Goal: Task Accomplishment & Management: Manage account settings

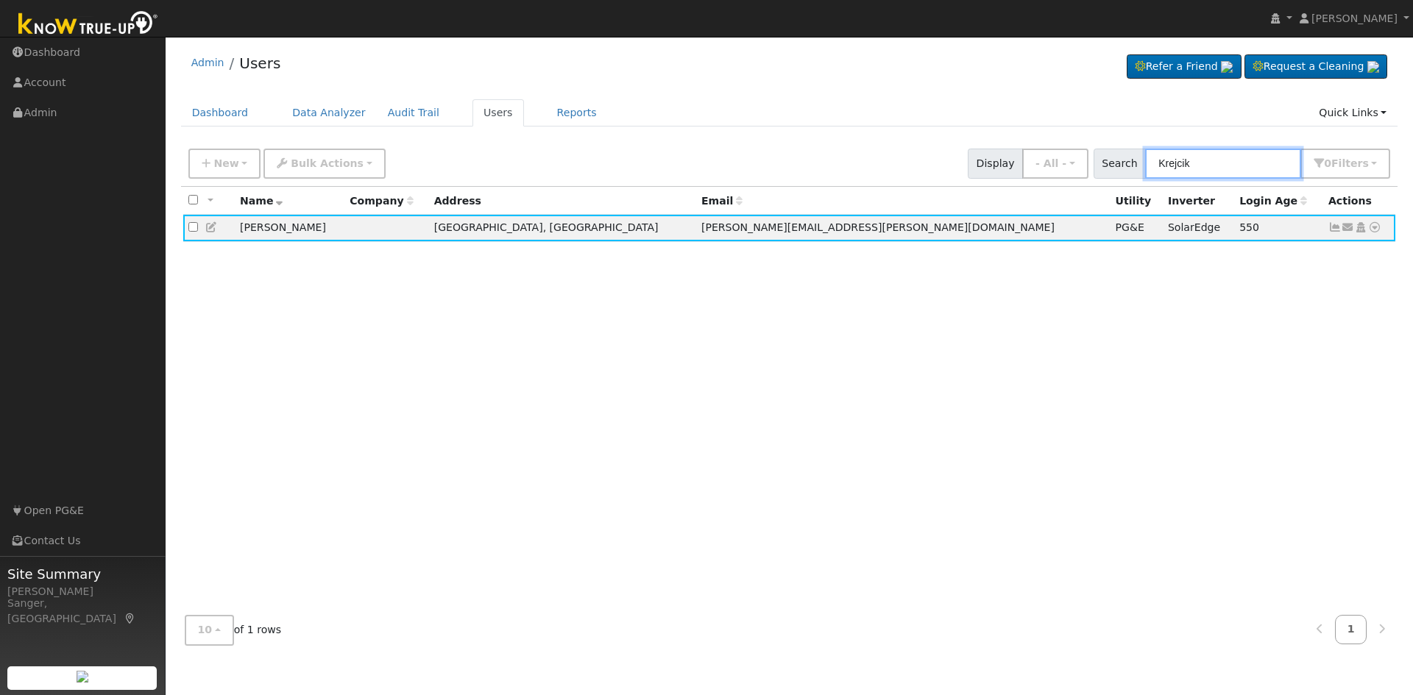
drag, startPoint x: 1203, startPoint y: 163, endPoint x: 1124, endPoint y: 168, distance: 79.6
click at [1124, 168] on div "Search Krejcik 0 Filter s My accounts Role Show - All - Show Leads Admin Billin…" at bounding box center [1242, 164] width 297 height 30
paste input "[PERSON_NAME]"
type input "[PERSON_NAME]"
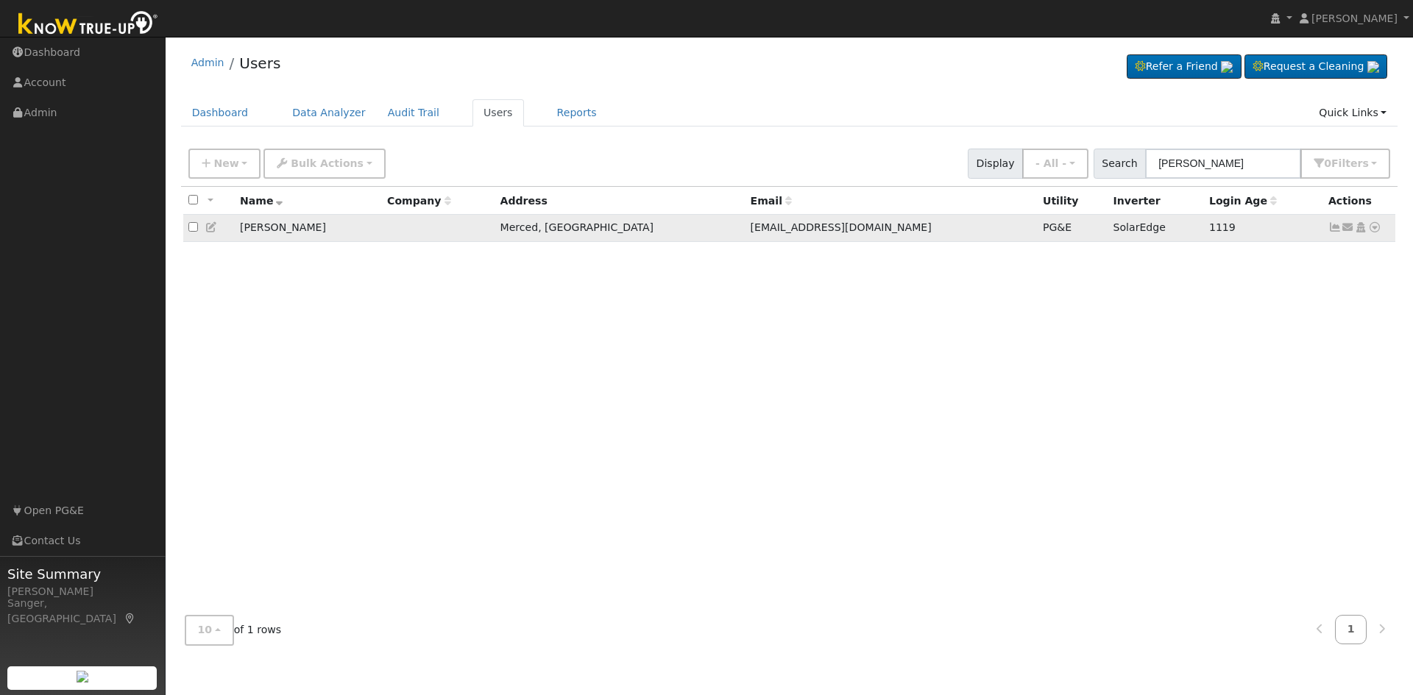
click at [1335, 230] on icon at bounding box center [1334, 227] width 13 height 10
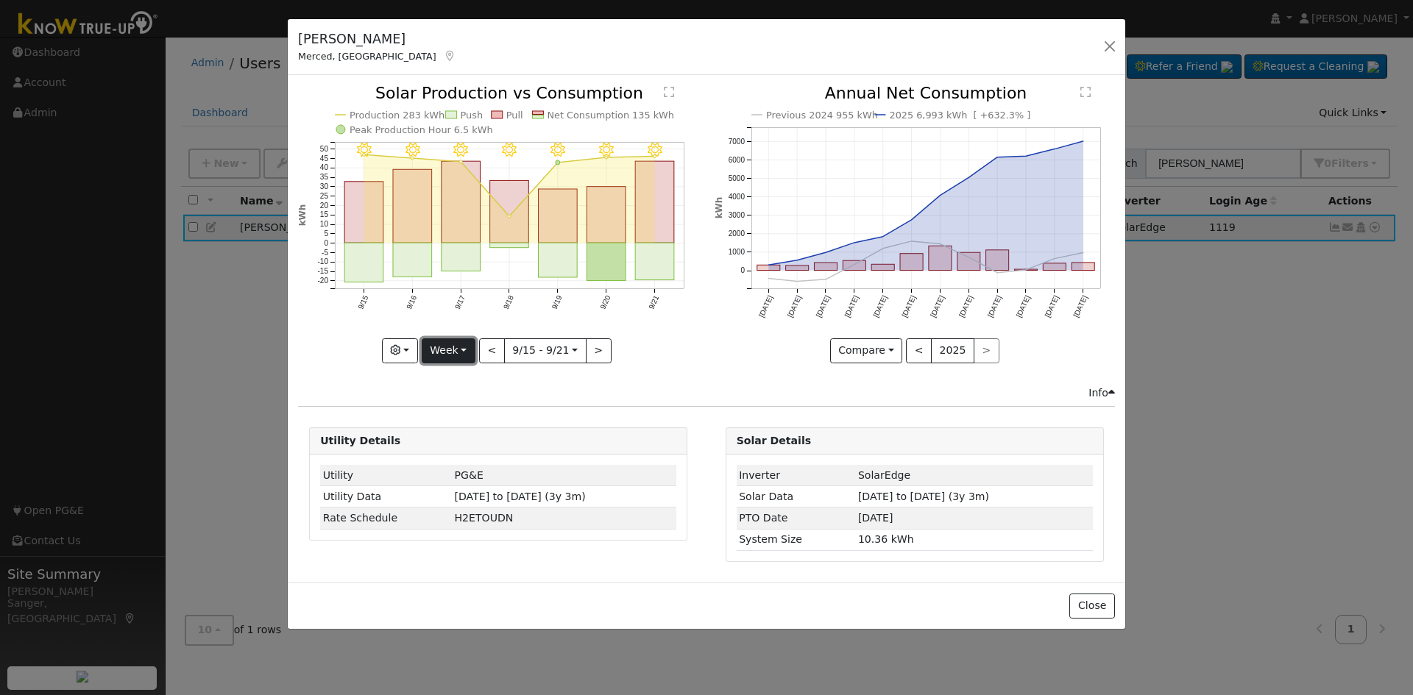
click at [436, 350] on button "Week" at bounding box center [449, 351] width 54 height 25
click at [453, 442] on link "Year" at bounding box center [473, 443] width 102 height 21
type input "[DATE]"
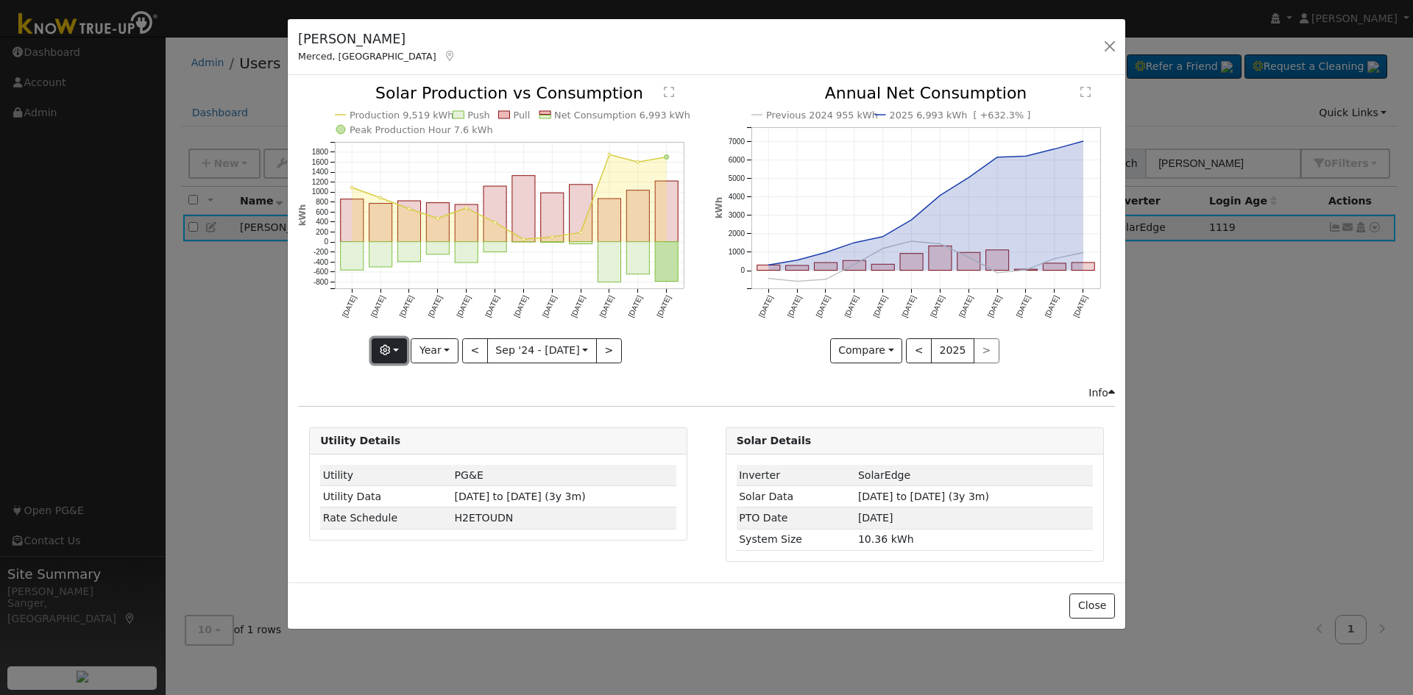
click at [390, 353] on icon "button" at bounding box center [385, 350] width 10 height 10
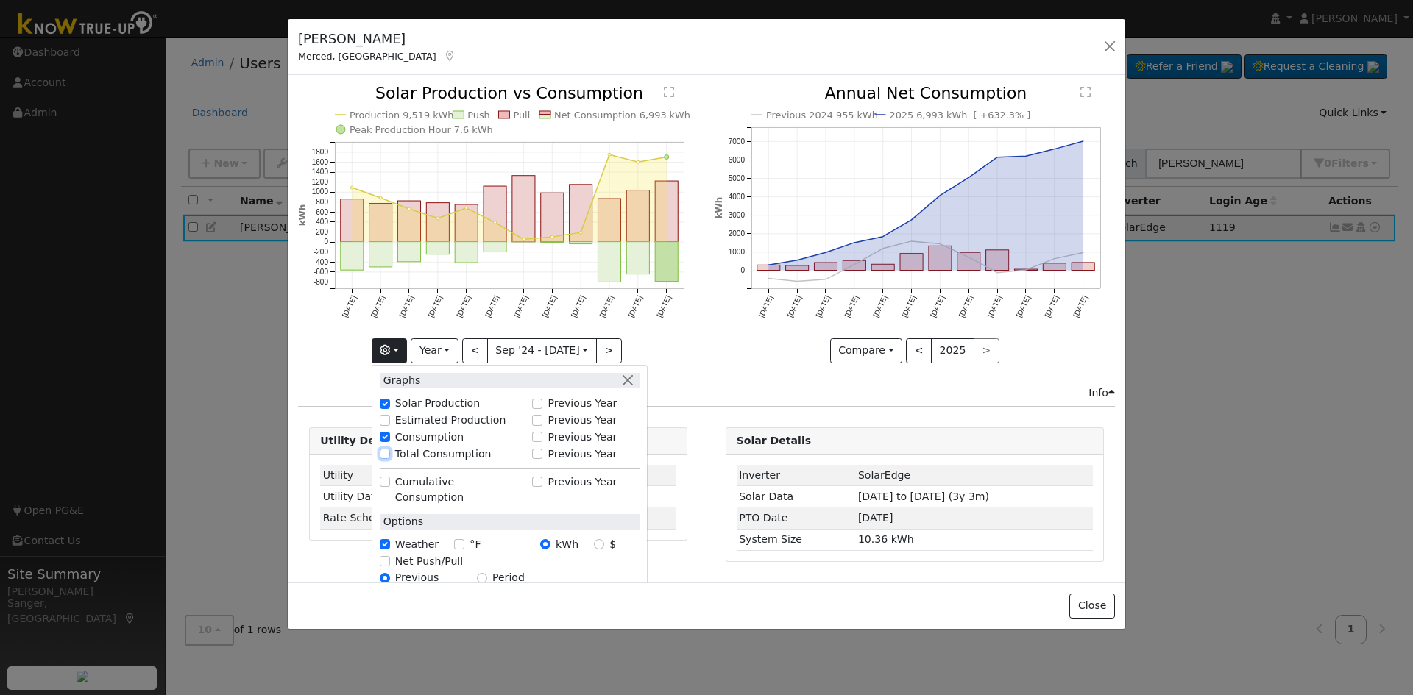
click at [390, 453] on input "Total Consumption" at bounding box center [385, 454] width 10 height 10
checkbox input "true"
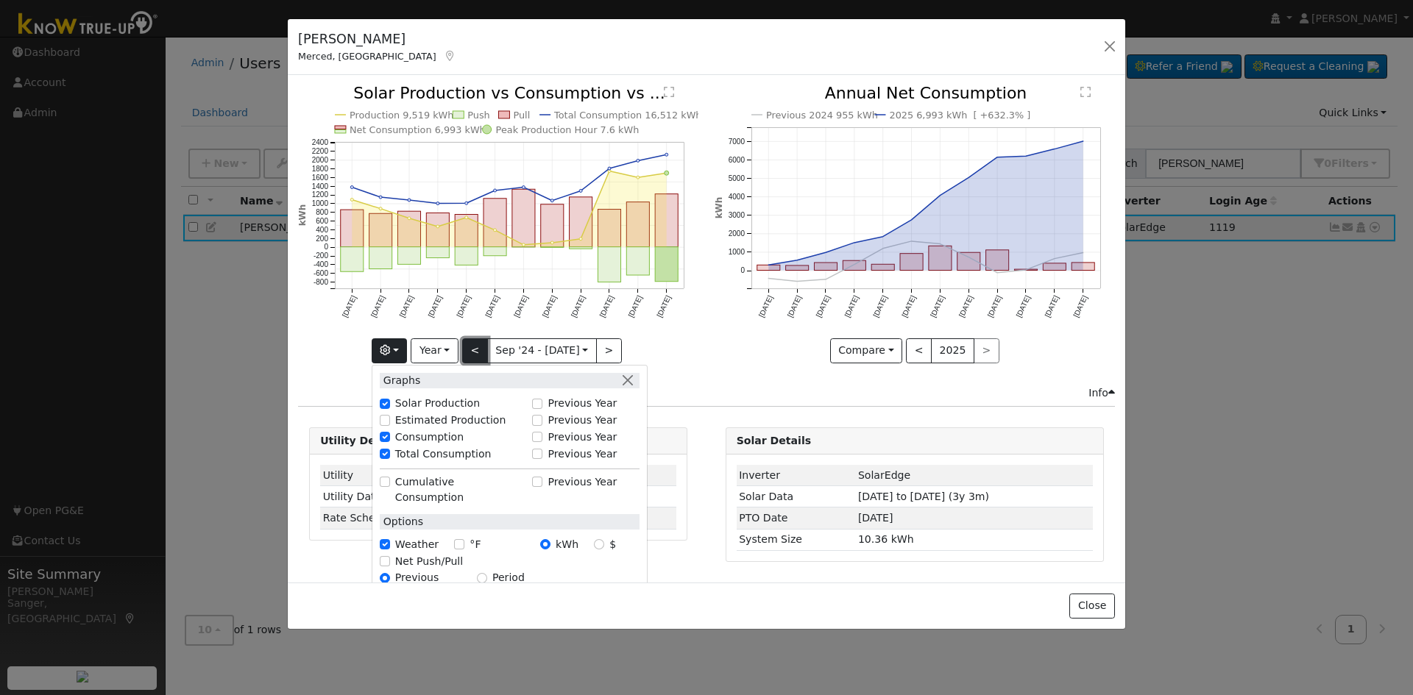
click at [472, 350] on button "<" at bounding box center [475, 351] width 26 height 25
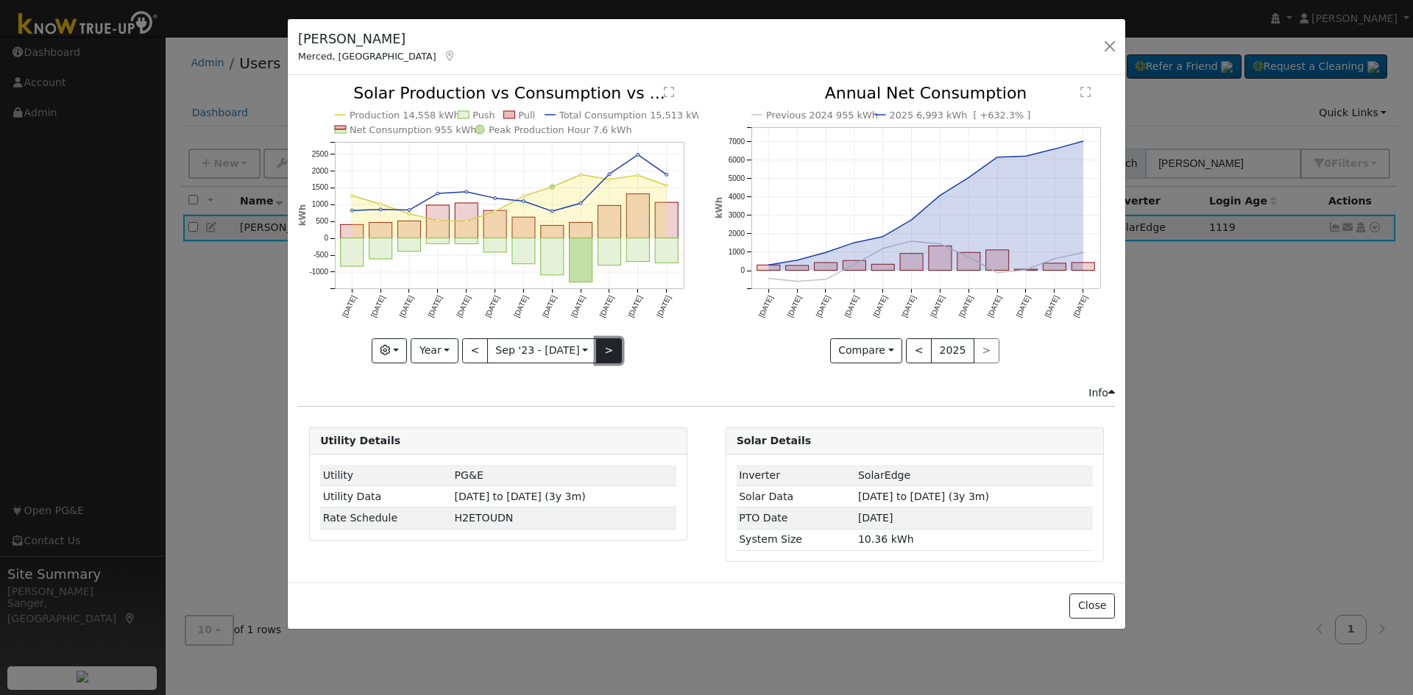
click at [603, 348] on button ">" at bounding box center [609, 351] width 26 height 25
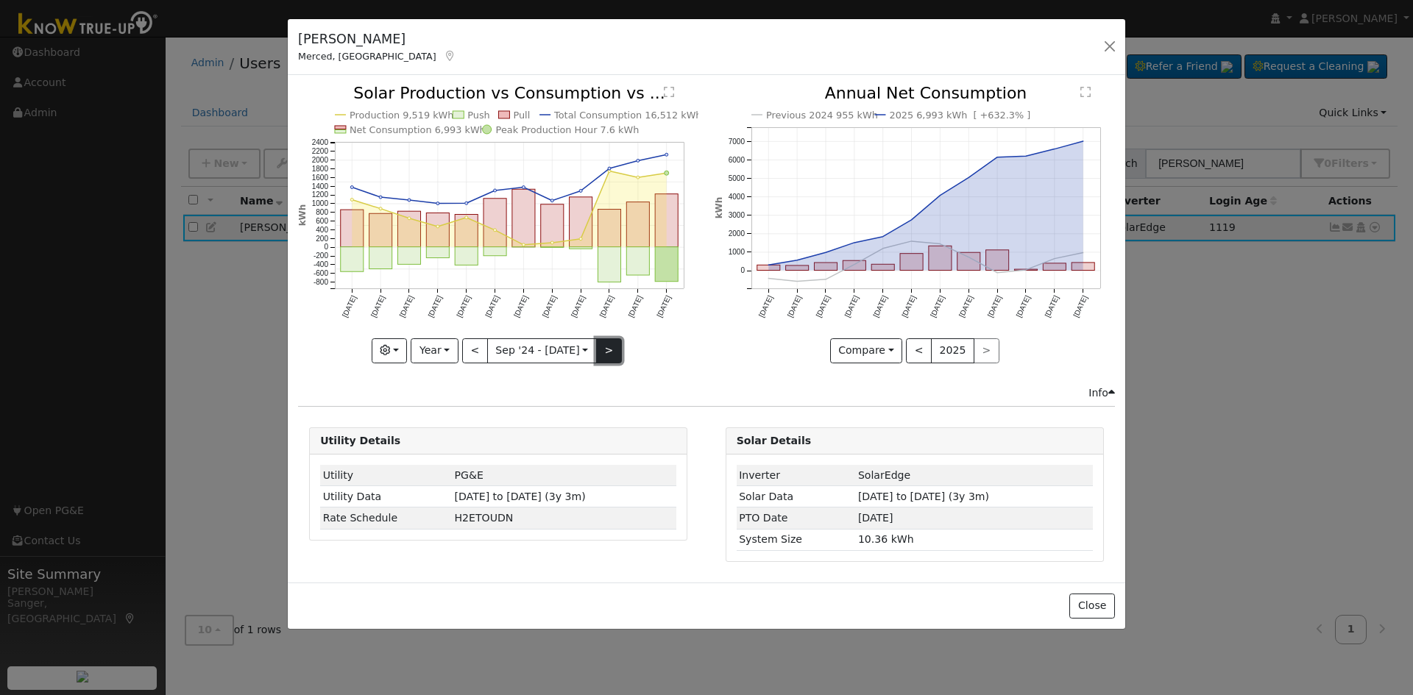
click at [603, 348] on button ">" at bounding box center [609, 351] width 26 height 25
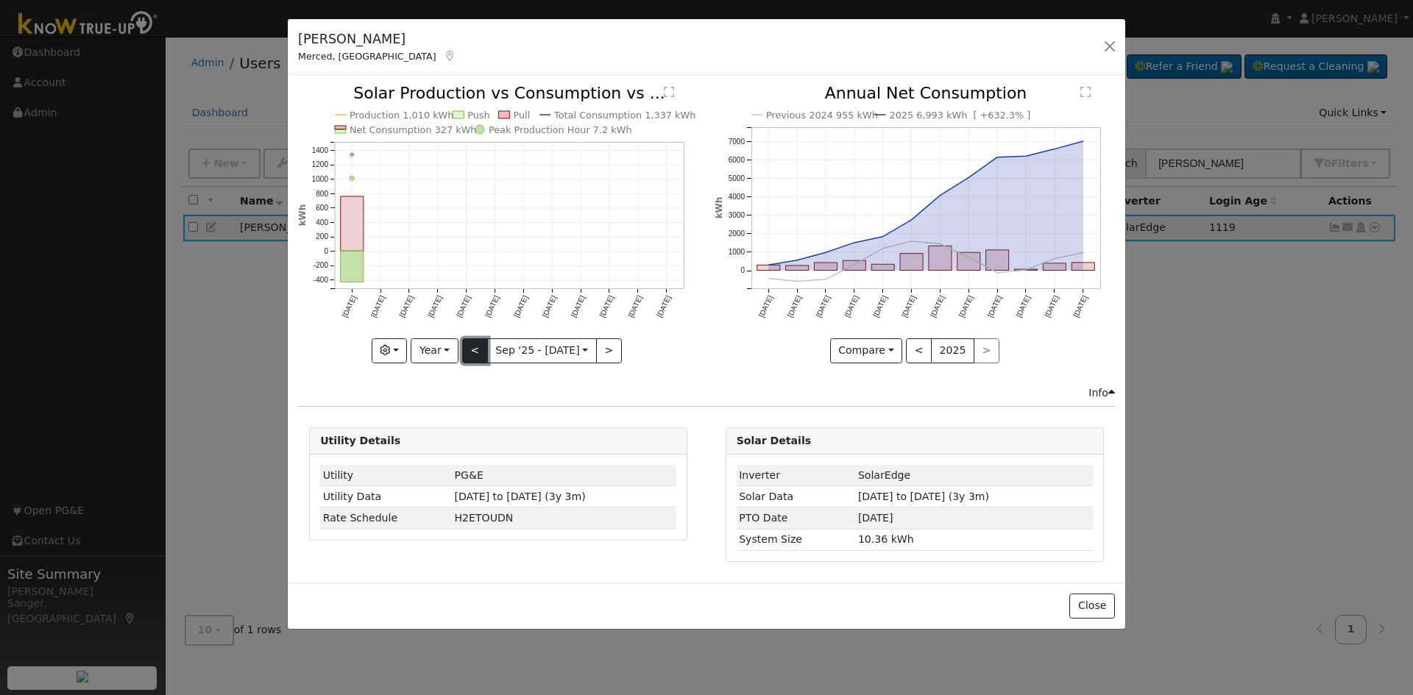
click at [467, 348] on button "<" at bounding box center [475, 351] width 26 height 25
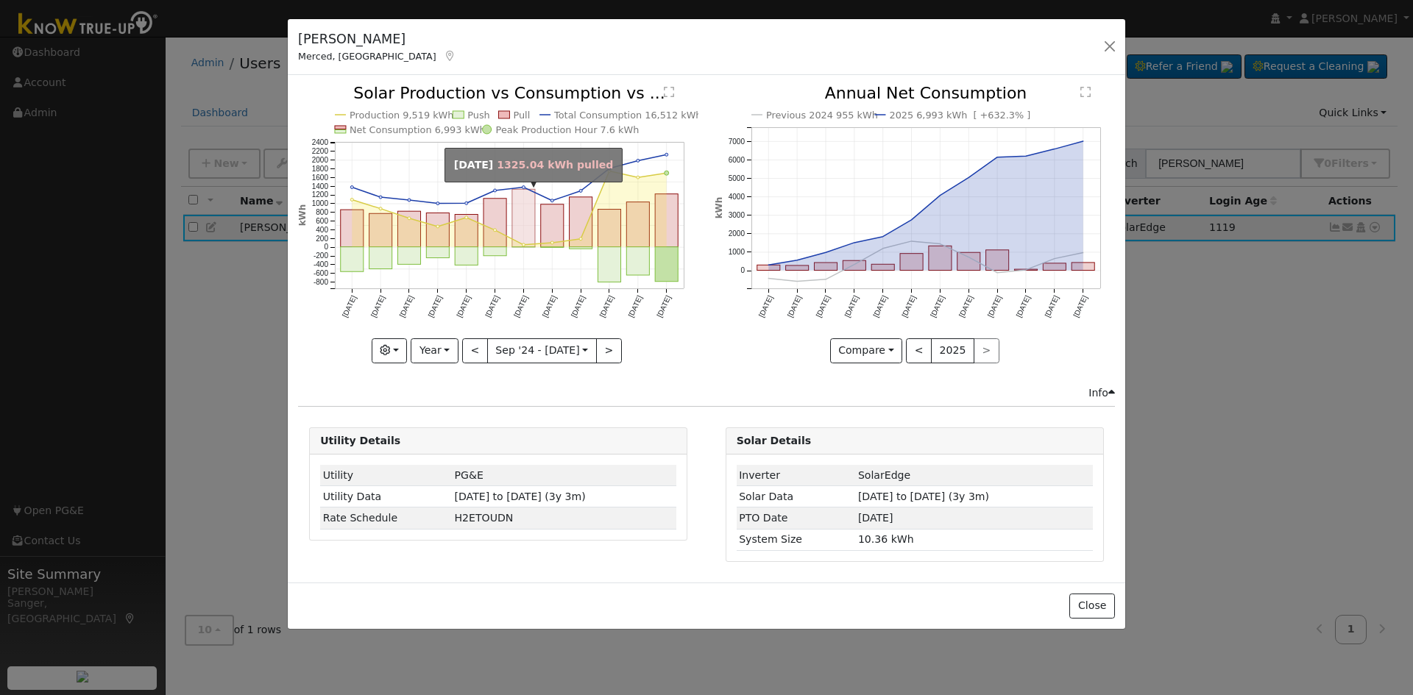
click at [521, 219] on rect "onclick=""" at bounding box center [523, 218] width 23 height 57
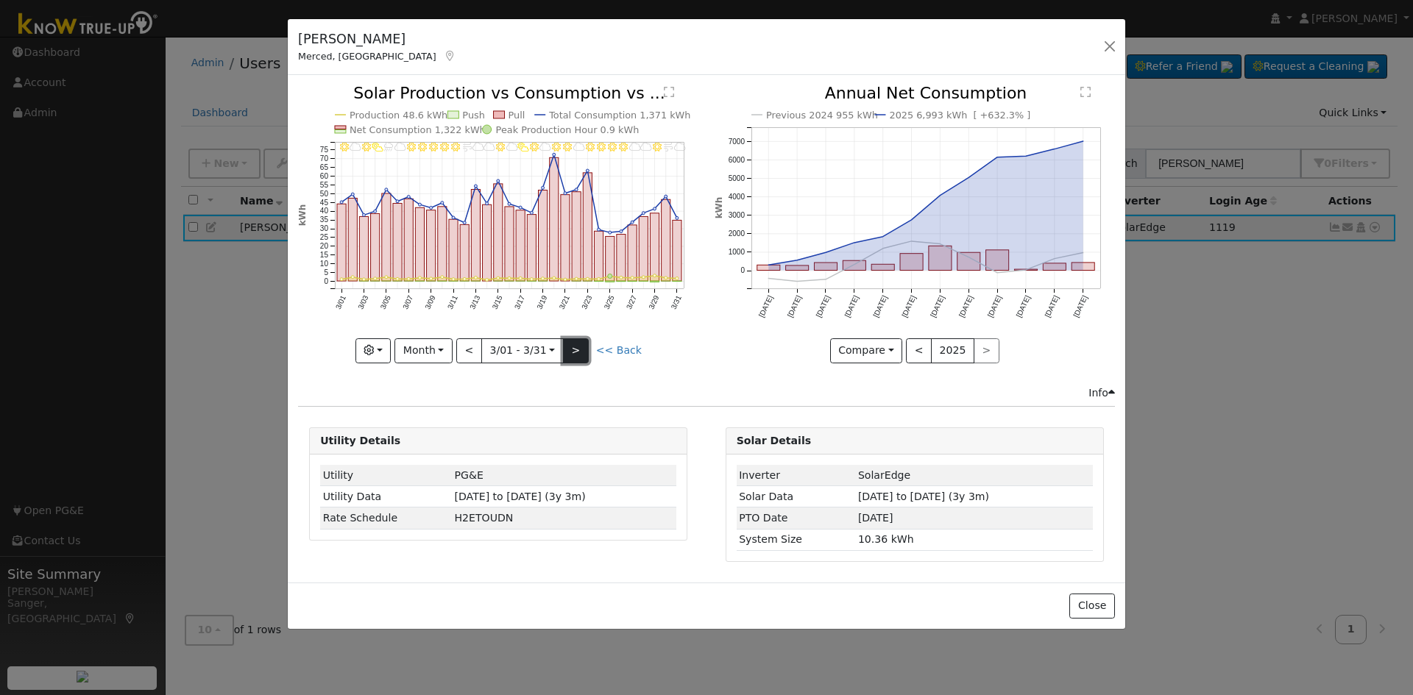
click at [574, 352] on button ">" at bounding box center [576, 351] width 26 height 25
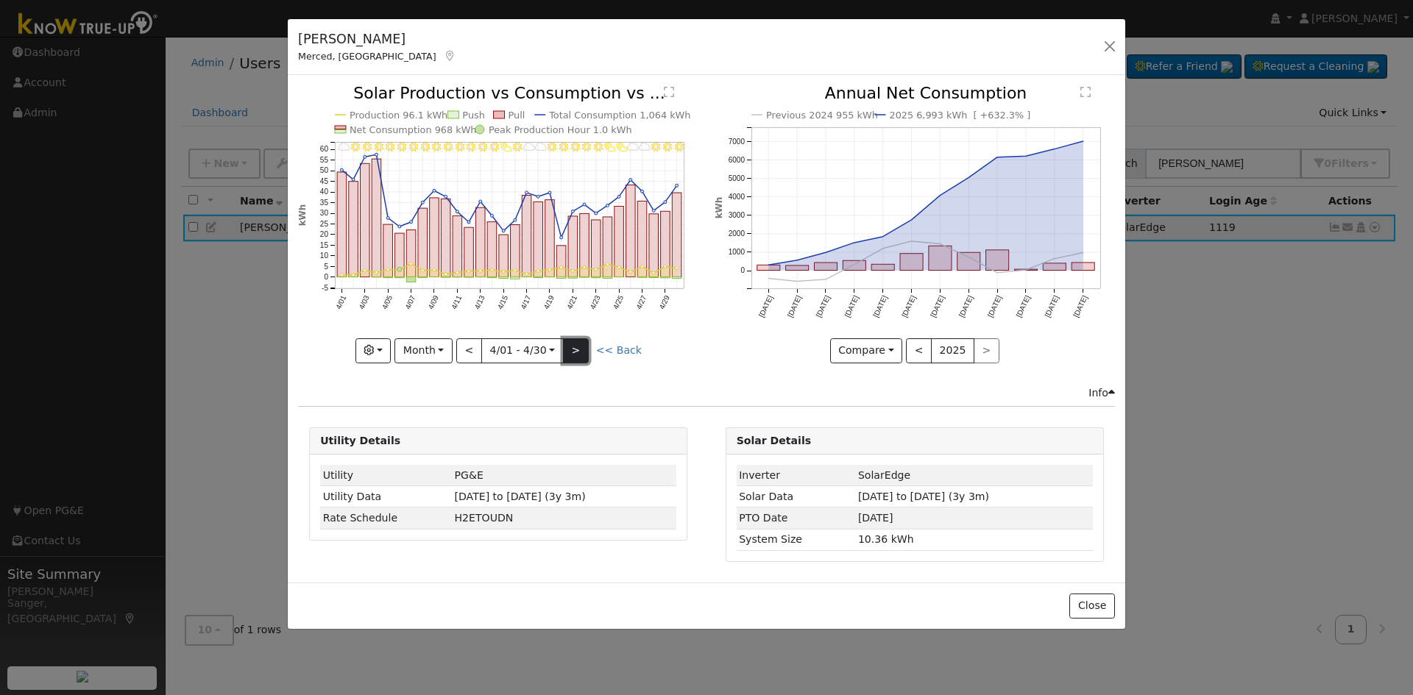
click at [576, 352] on button ">" at bounding box center [576, 351] width 26 height 25
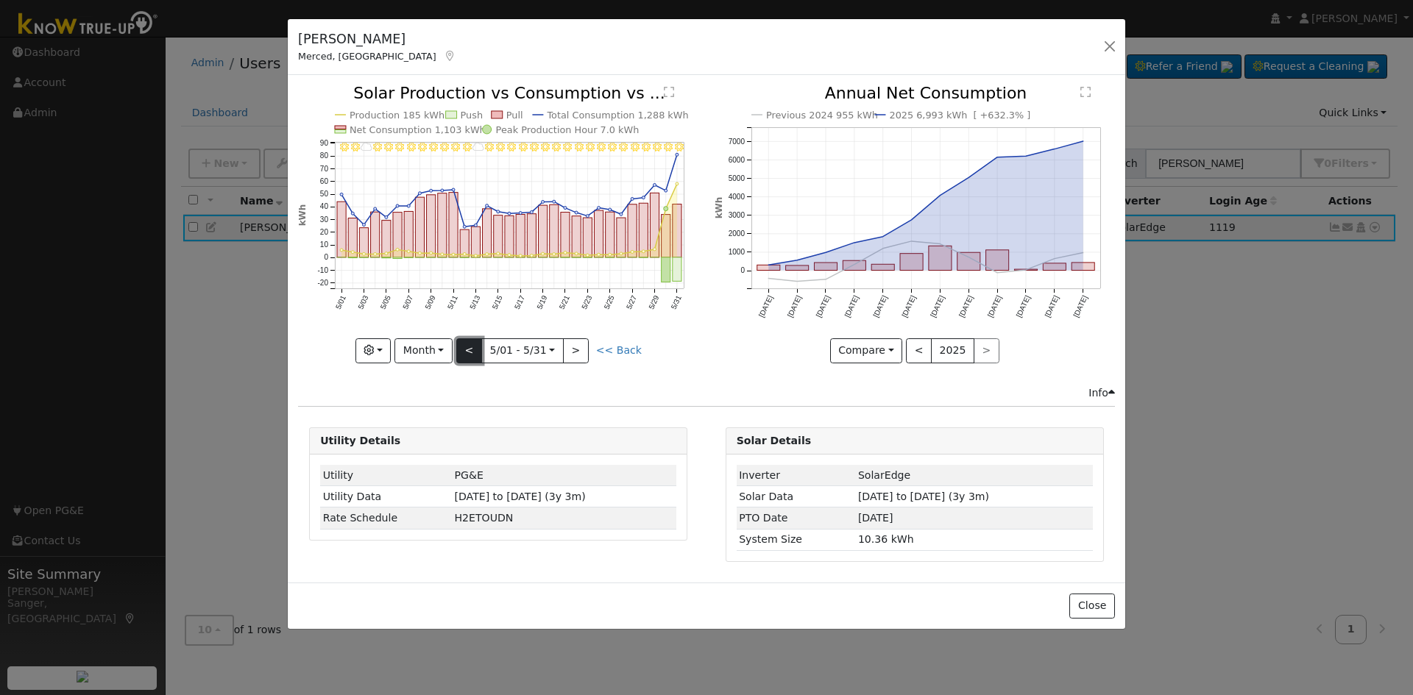
click at [473, 358] on button "<" at bounding box center [469, 351] width 26 height 25
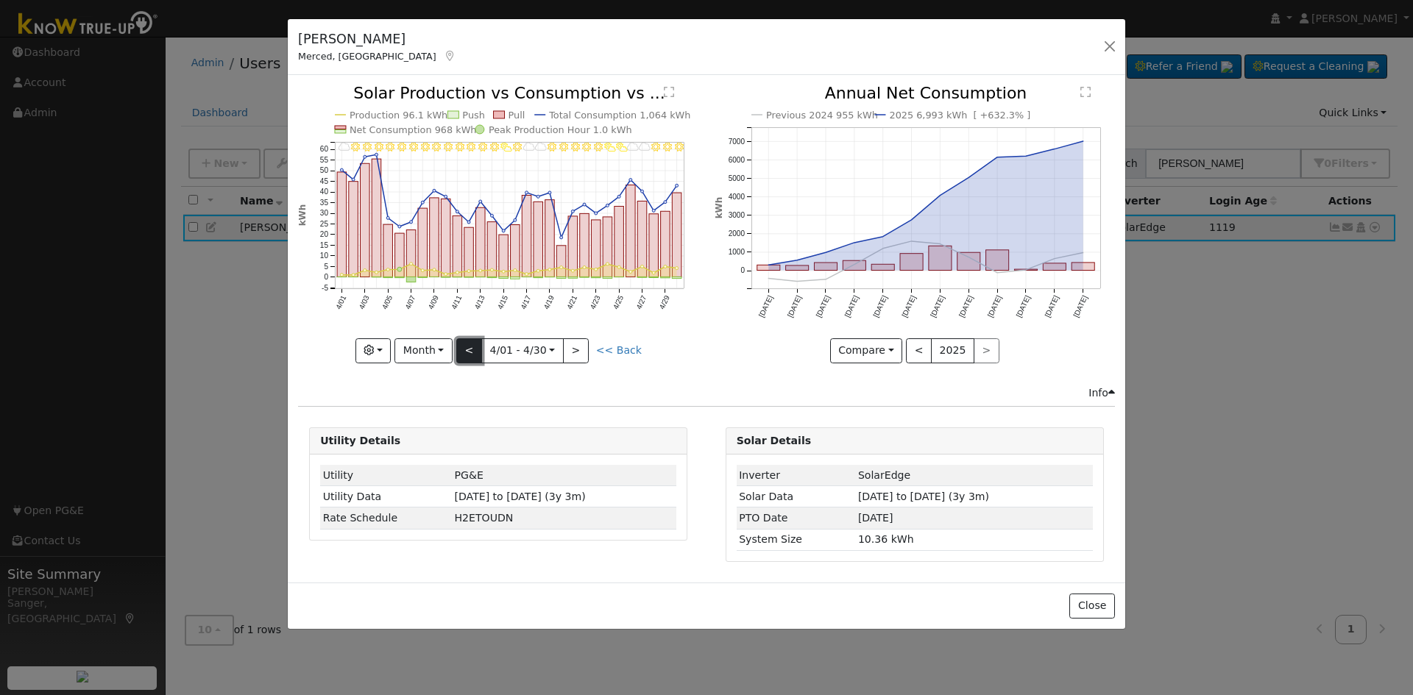
click at [470, 356] on button "<" at bounding box center [469, 351] width 26 height 25
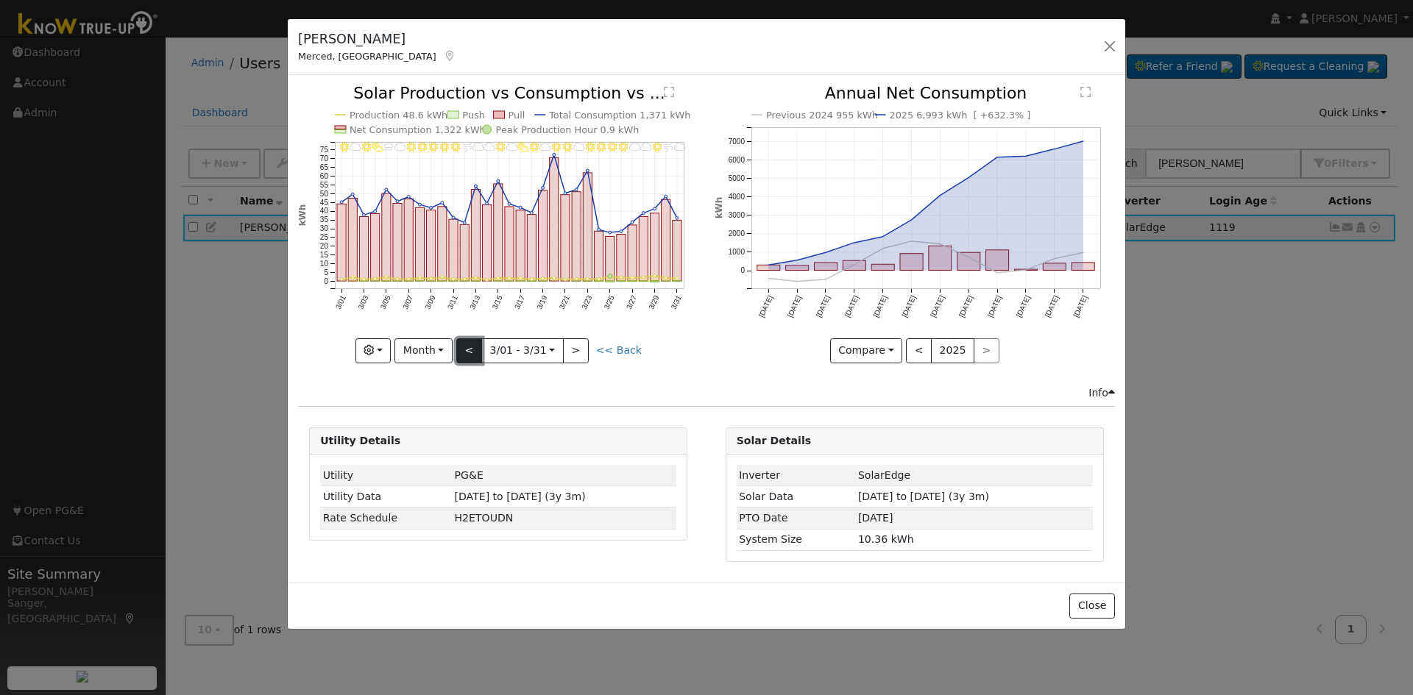
click at [470, 356] on button "<" at bounding box center [469, 351] width 26 height 25
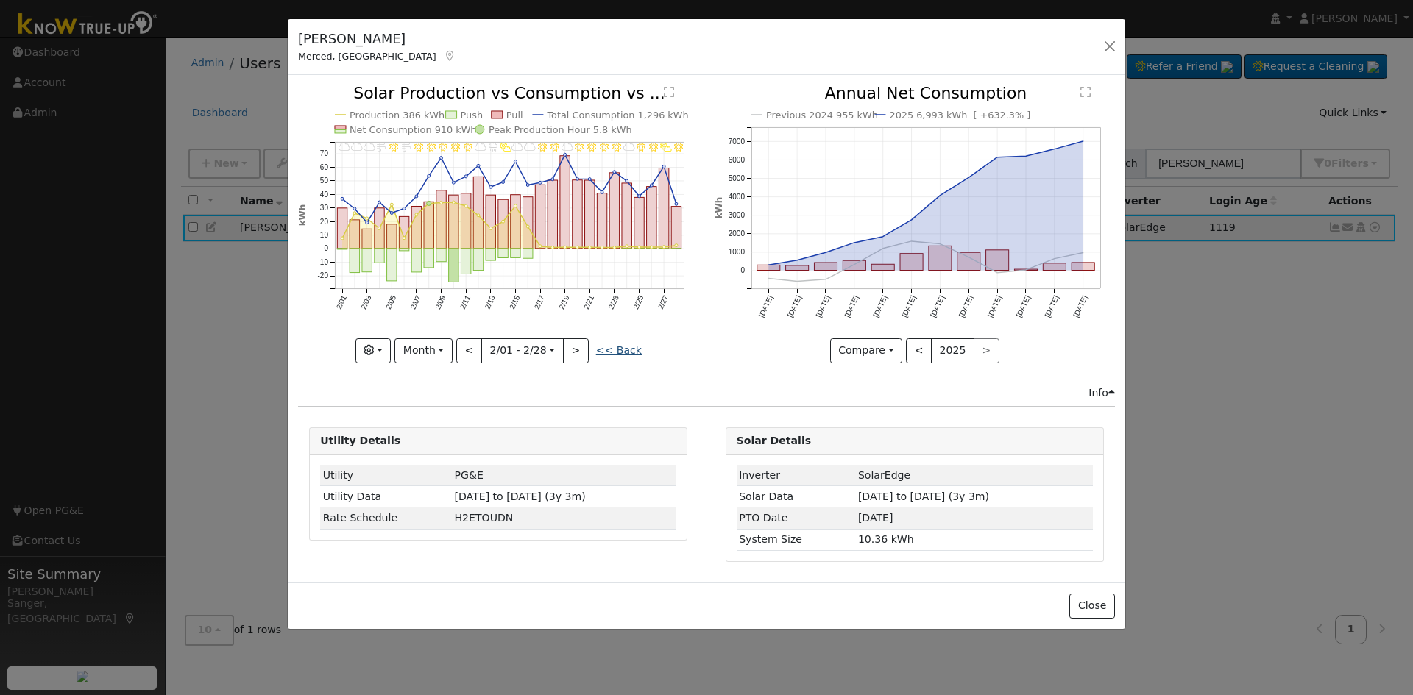
click at [626, 347] on link "<< Back" at bounding box center [619, 350] width 46 height 12
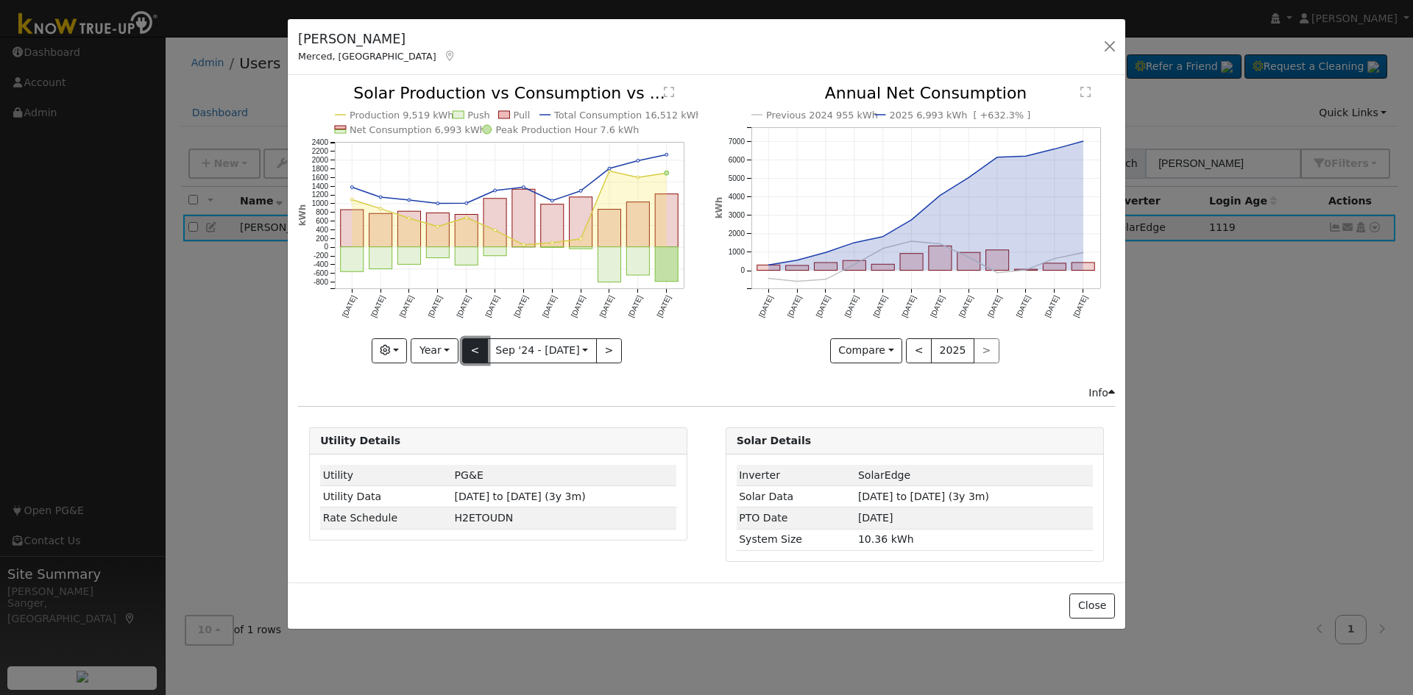
click at [471, 353] on button "<" at bounding box center [475, 351] width 26 height 25
type input "[DATE]"
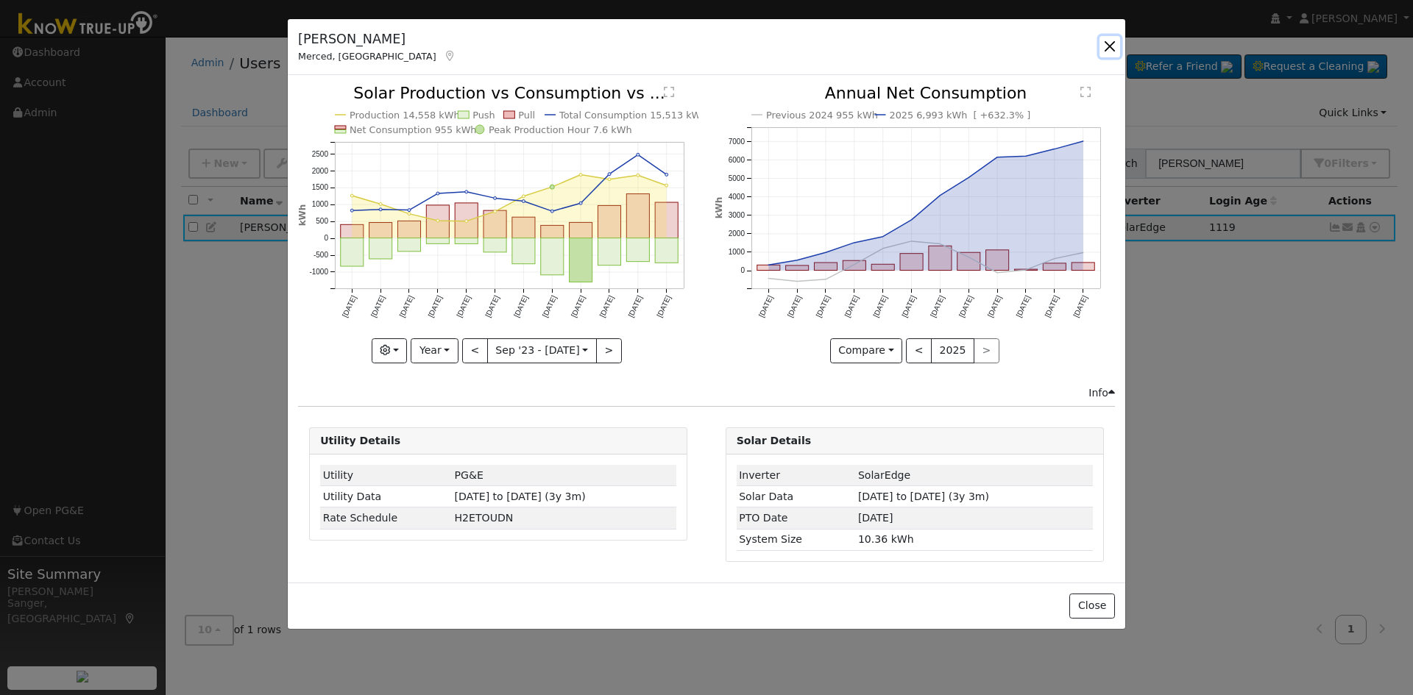
click at [1108, 41] on button "button" at bounding box center [1109, 46] width 21 height 21
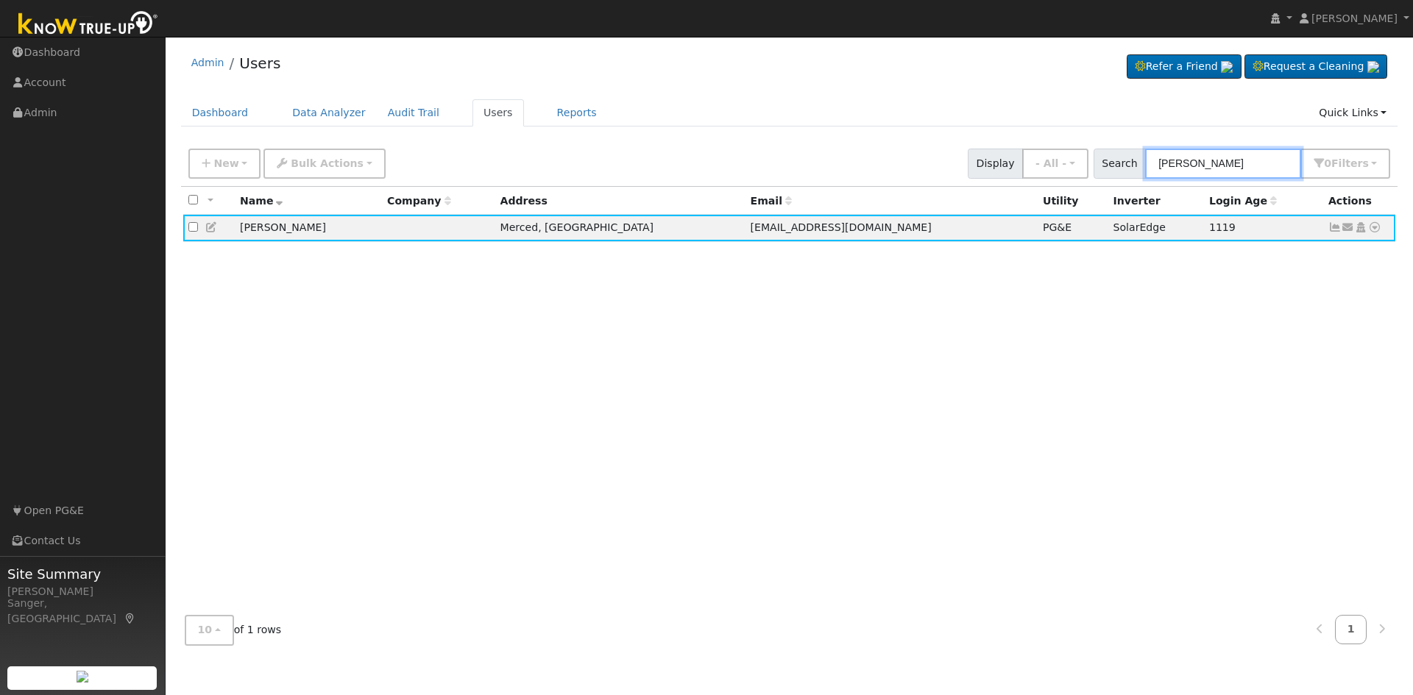
drag, startPoint x: 1240, startPoint y: 166, endPoint x: 1122, endPoint y: 167, distance: 118.5
click at [1122, 167] on div "Search [PERSON_NAME] 0 Filter s My accounts Role Show - All - Show Leads Admin …" at bounding box center [1242, 164] width 297 height 30
paste input "[PERSON_NAME]"
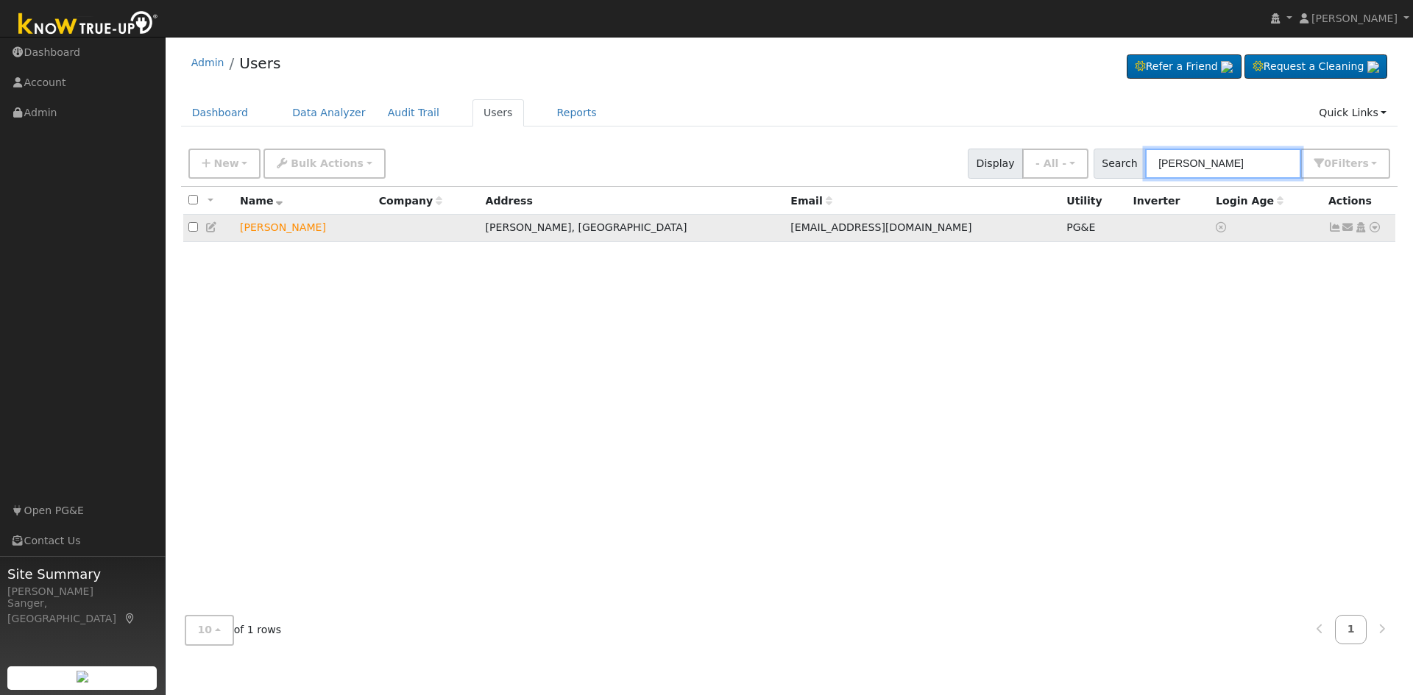
type input "[PERSON_NAME]"
click at [1347, 231] on icon at bounding box center [1348, 227] width 13 height 10
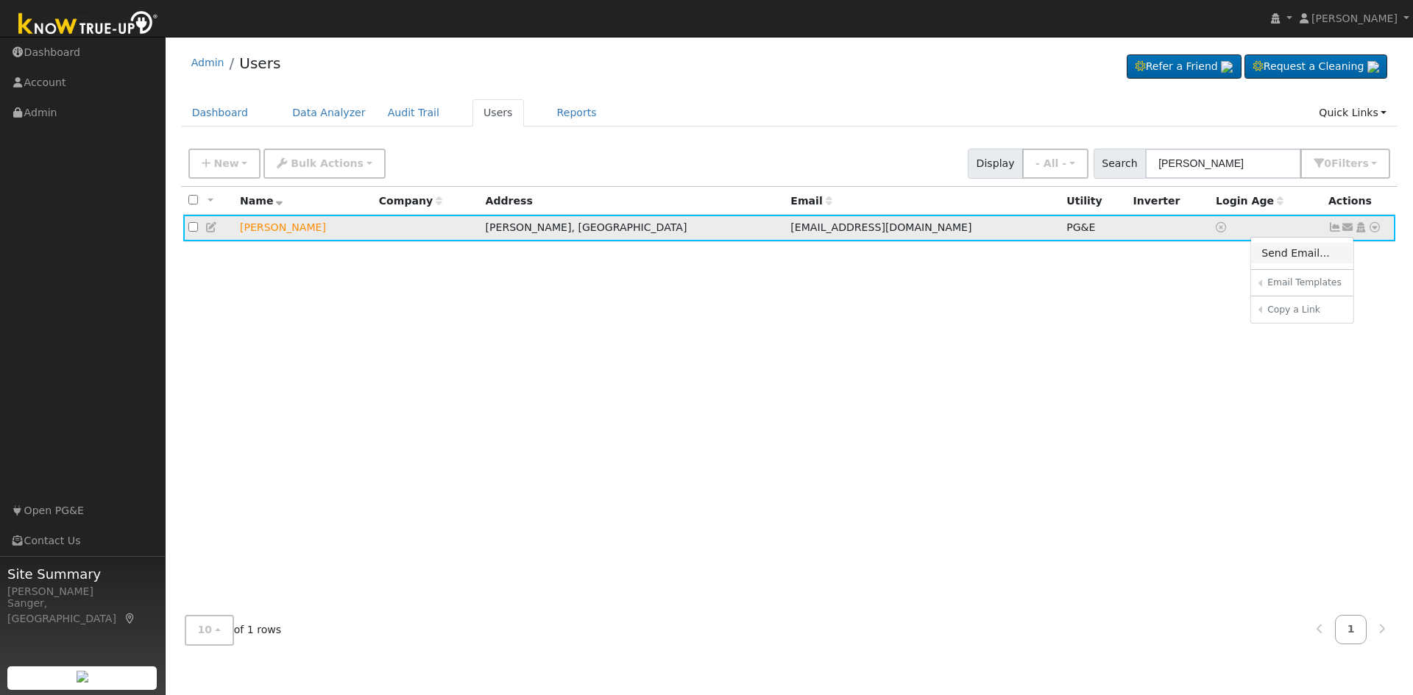
click at [1281, 255] on link "Send Email..." at bounding box center [1302, 253] width 102 height 21
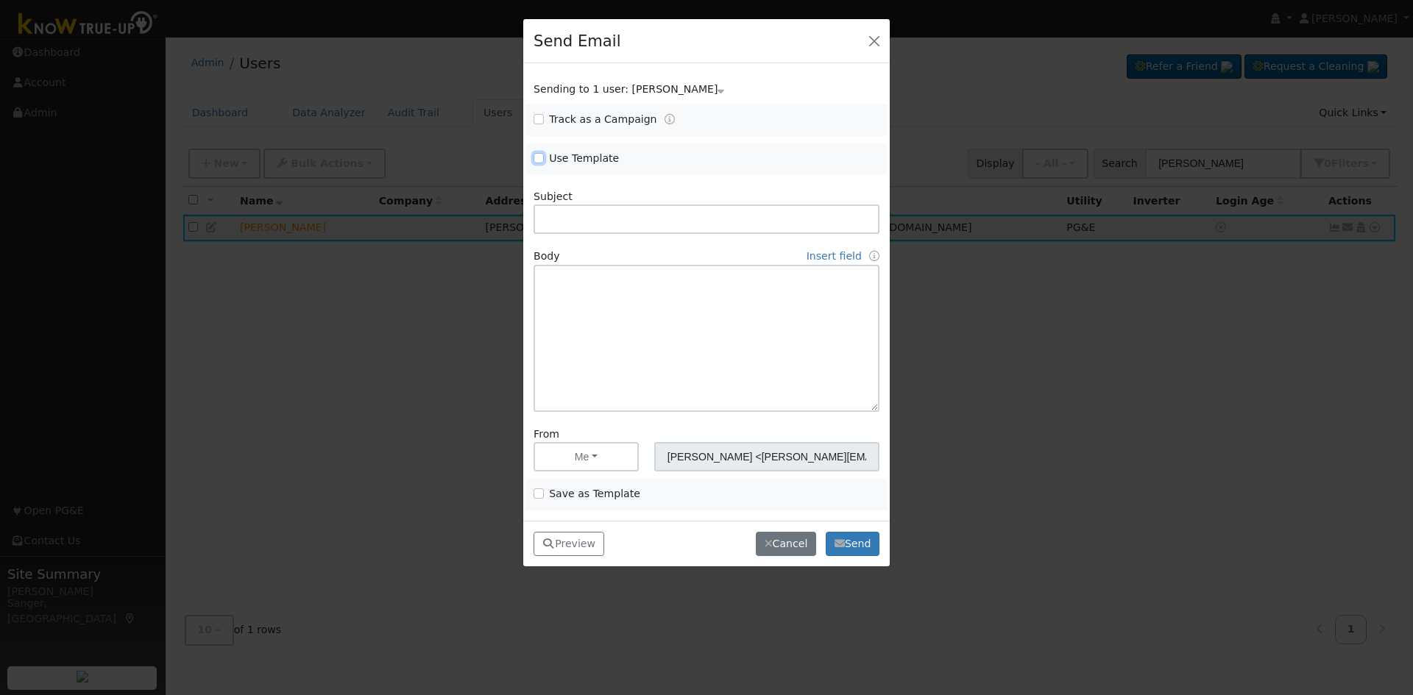
click at [539, 155] on input "Use Template" at bounding box center [539, 158] width 10 height 10
checkbox input "true"
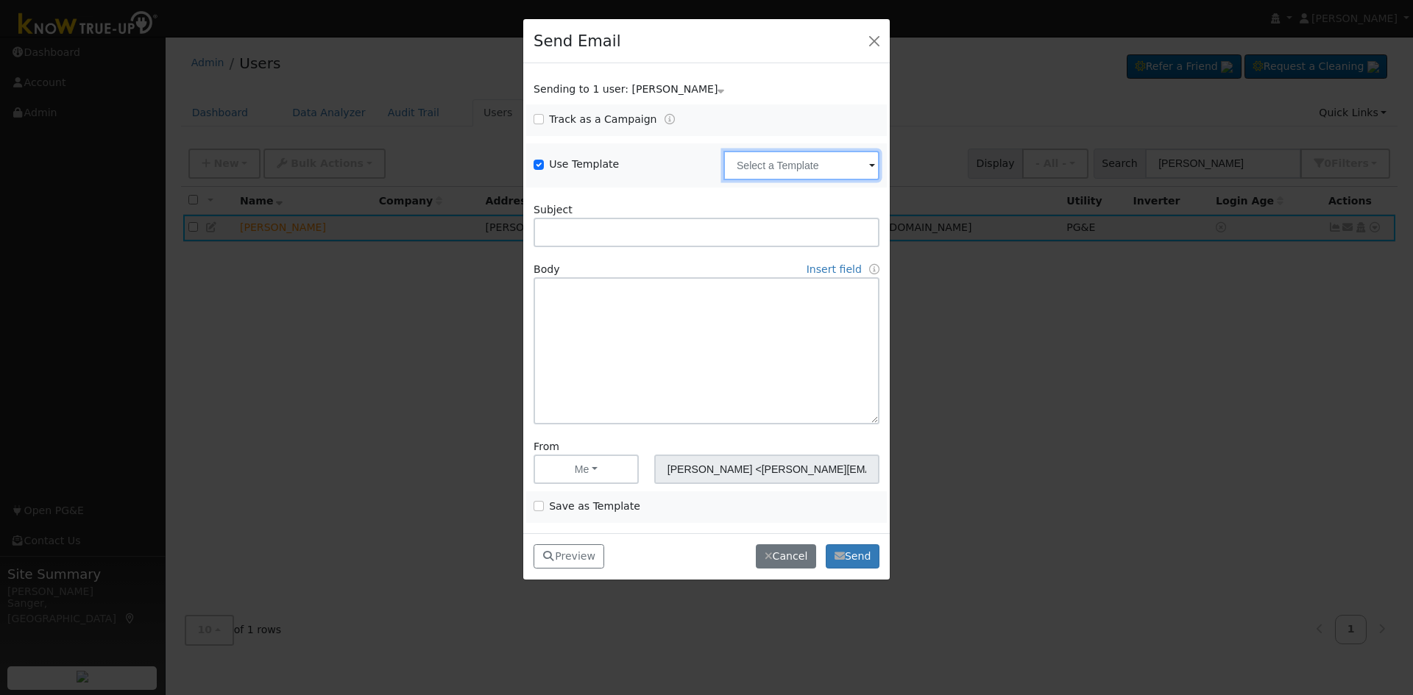
click at [789, 163] on input "text" at bounding box center [801, 165] width 156 height 29
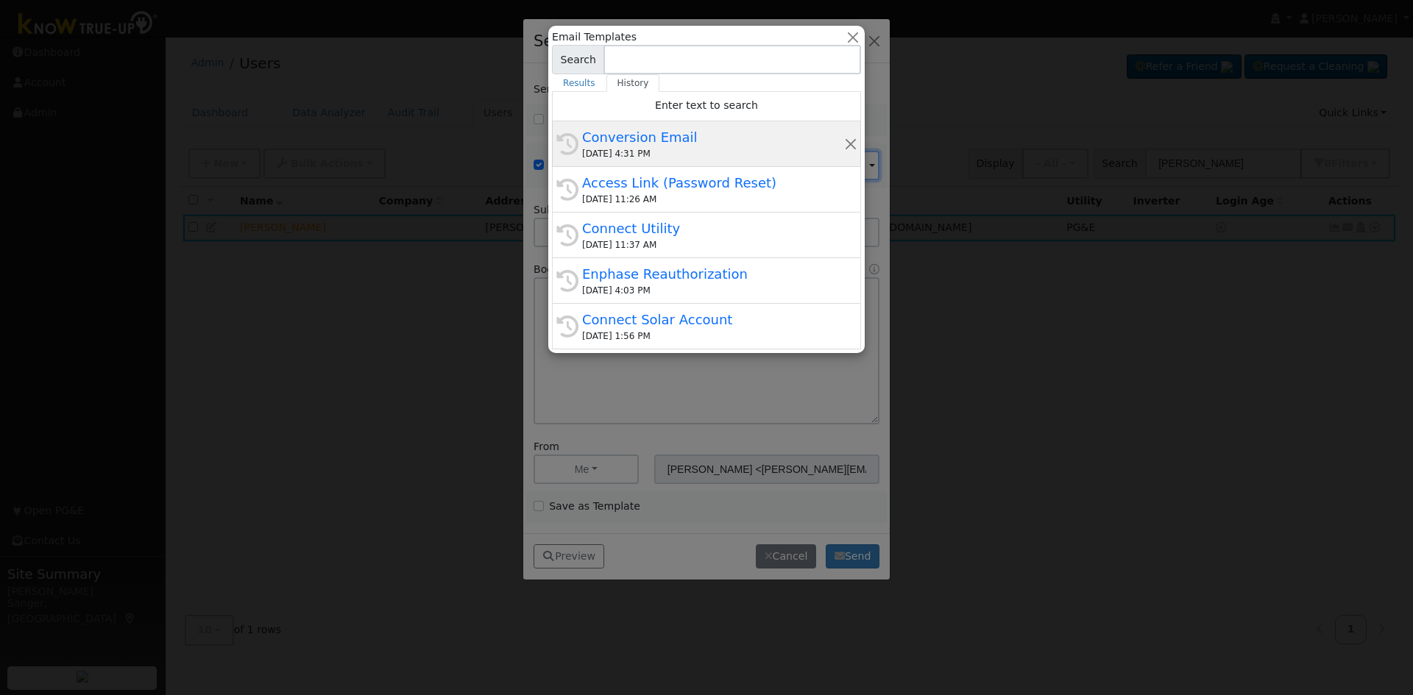
click at [623, 146] on div "Conversion Email" at bounding box center [713, 137] width 262 height 20
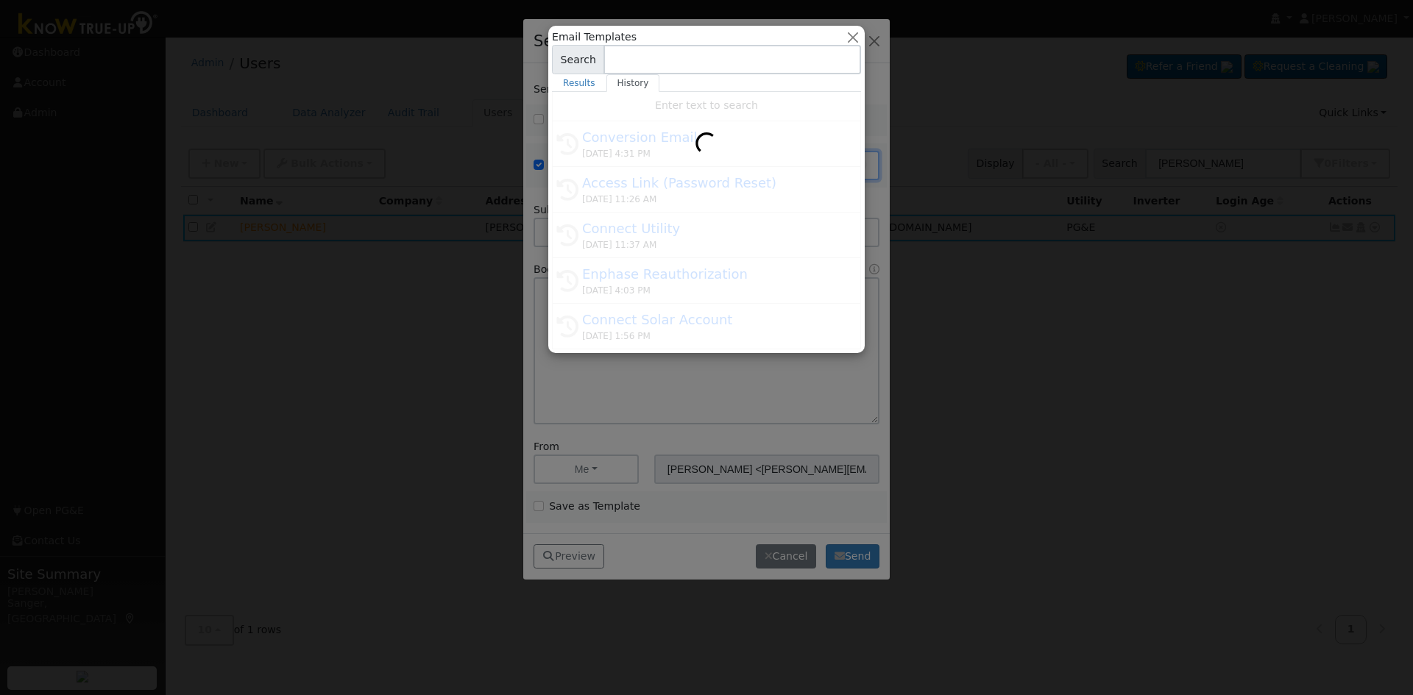
type input "Conversion Email"
type input "Connect Your Utility Account"
type textarea "Dear {user_fname}, The first step is to connect your electric utility account. …"
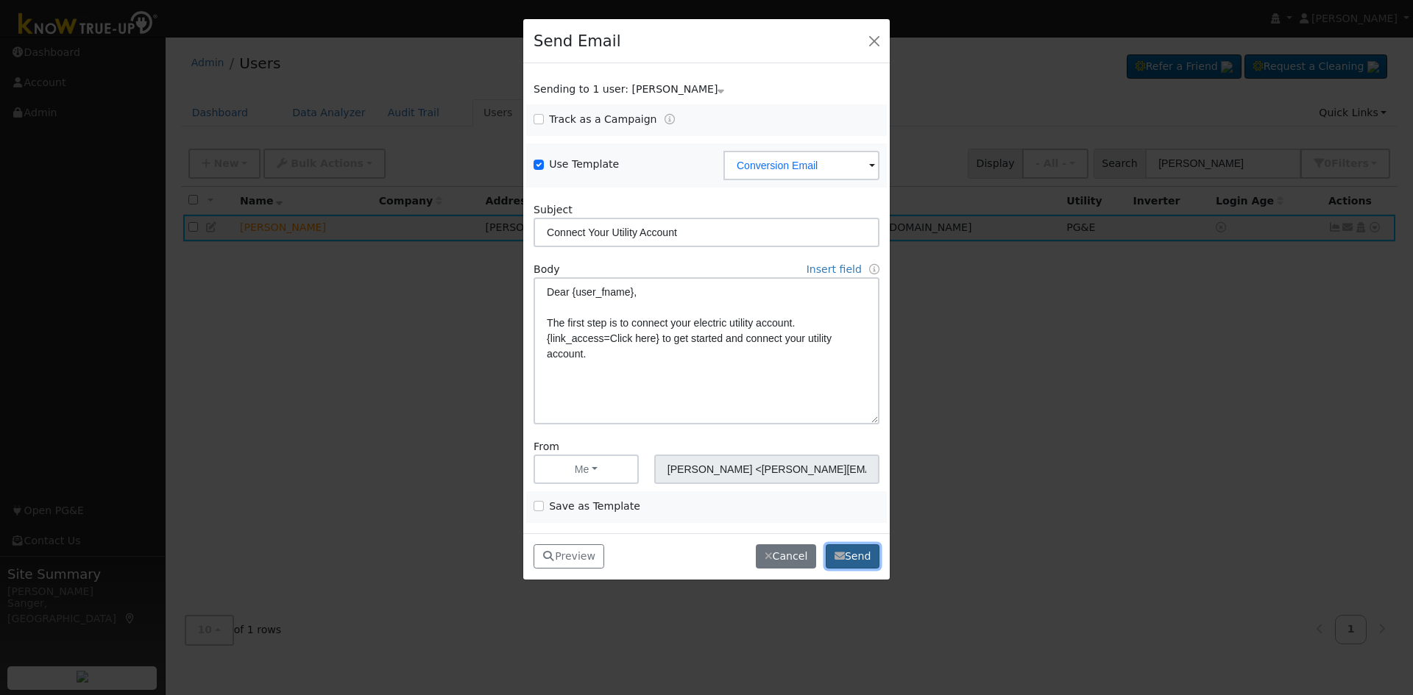
click at [846, 555] on button "Send" at bounding box center [853, 557] width 54 height 25
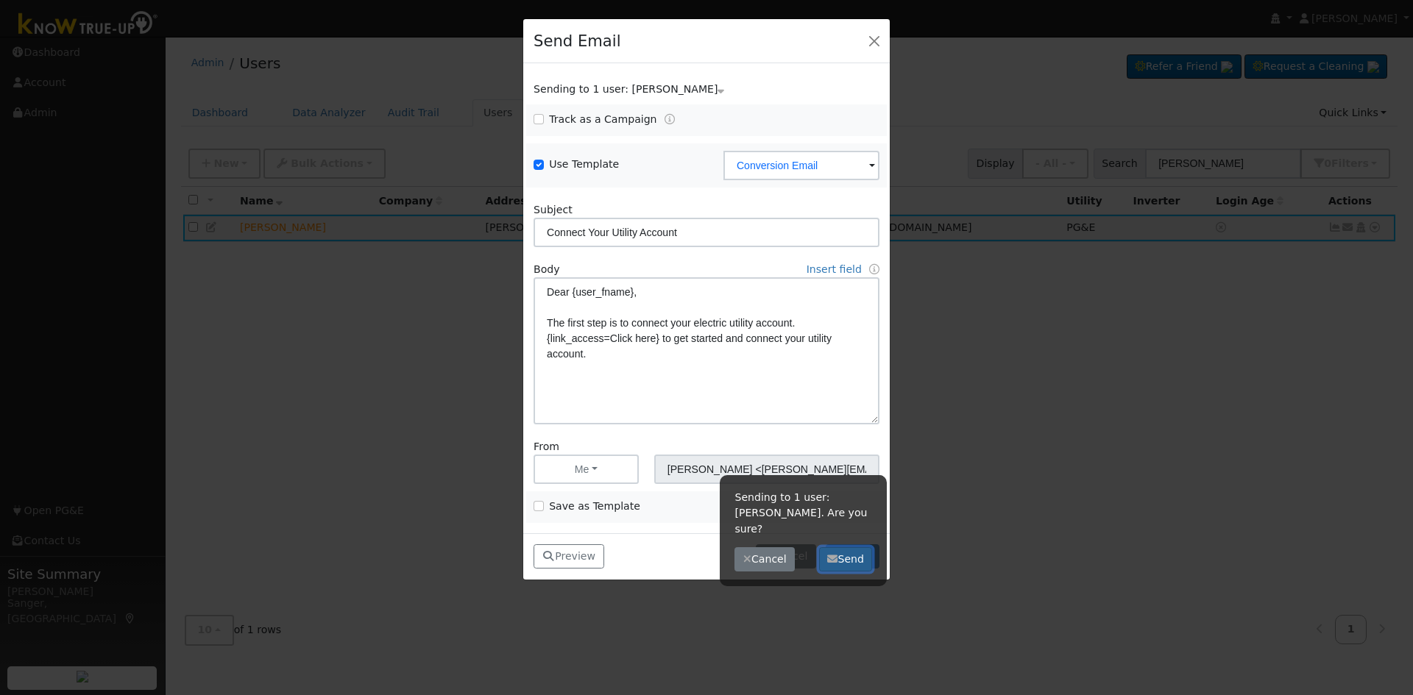
click at [843, 548] on button "Send" at bounding box center [846, 560] width 54 height 25
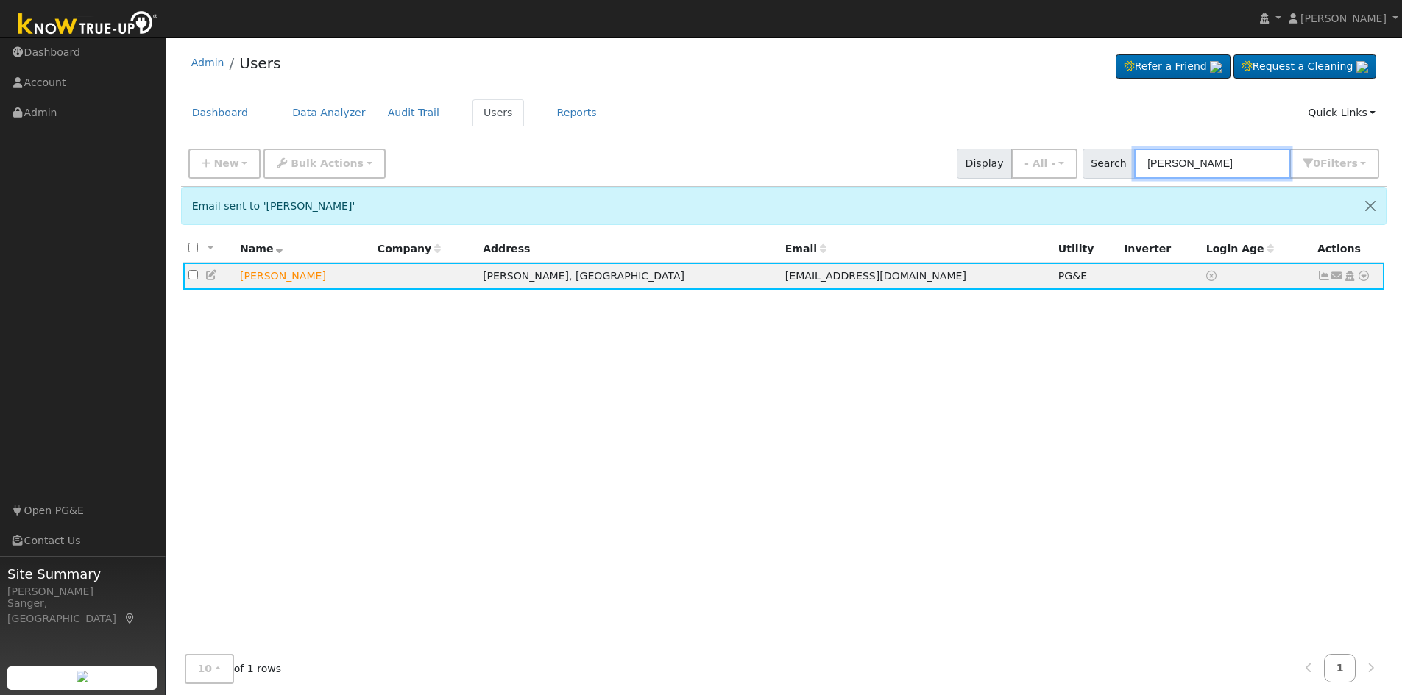
drag, startPoint x: 1242, startPoint y: 164, endPoint x: 1046, endPoint y: 182, distance: 197.3
click at [1046, 182] on div "New Add User Quick Add Quick Connect Quick Convert Lead Bulk Actions Send Email…" at bounding box center [784, 163] width 1206 height 45
paste input "Kadkhodaian"
type input "Kadkhodaian"
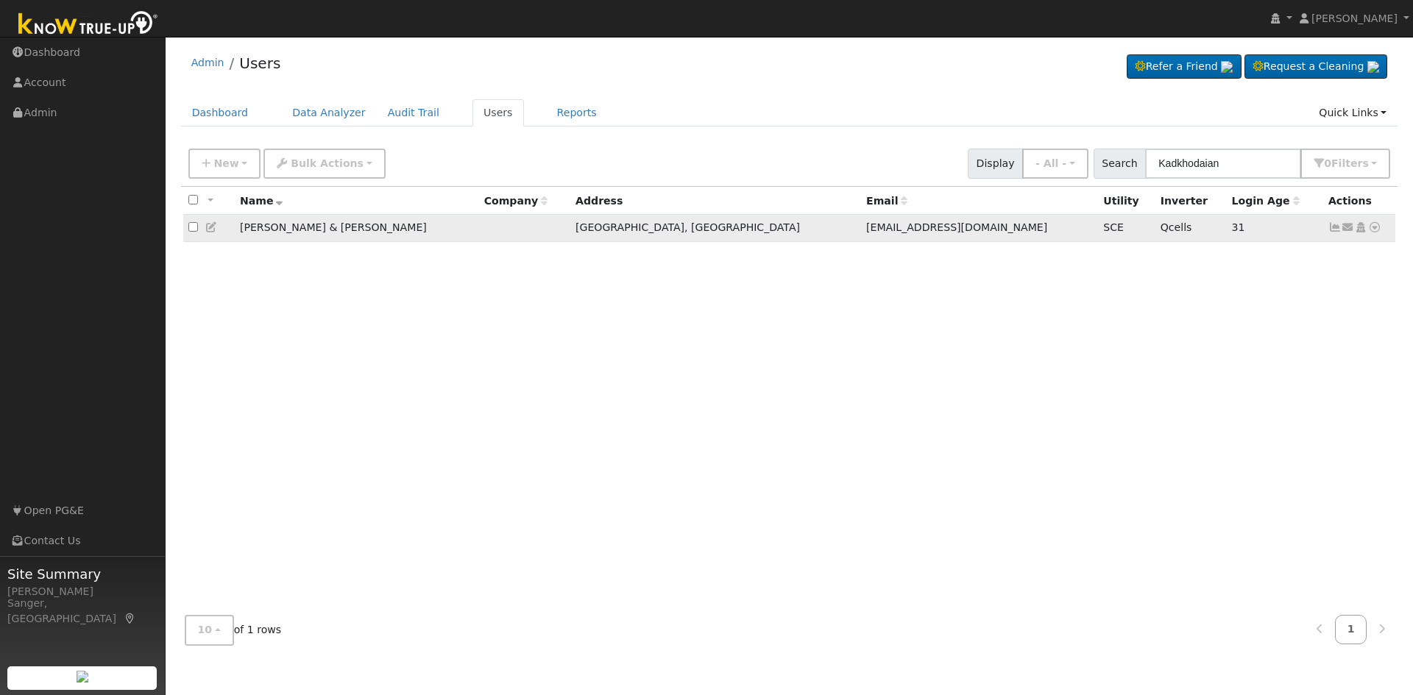
click at [1333, 231] on icon at bounding box center [1334, 227] width 13 height 10
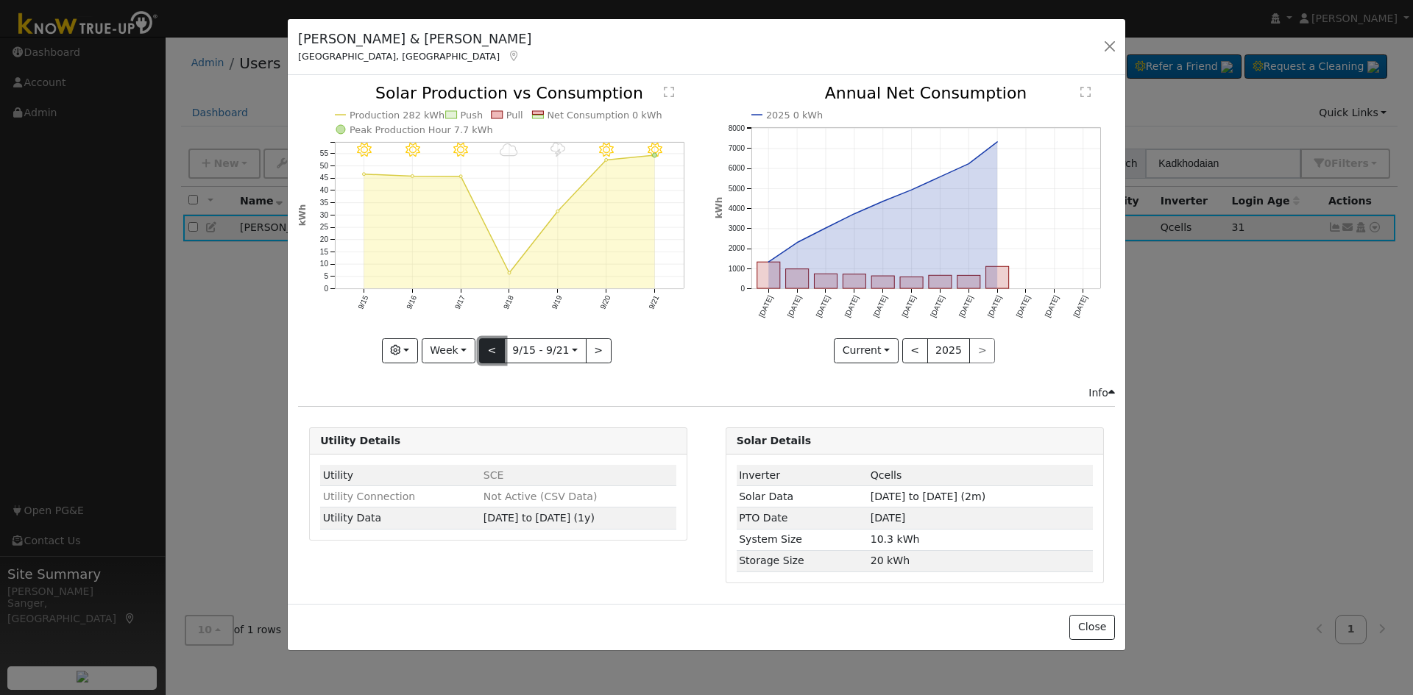
click at [494, 350] on button "<" at bounding box center [492, 351] width 26 height 25
type input "[DATE]"
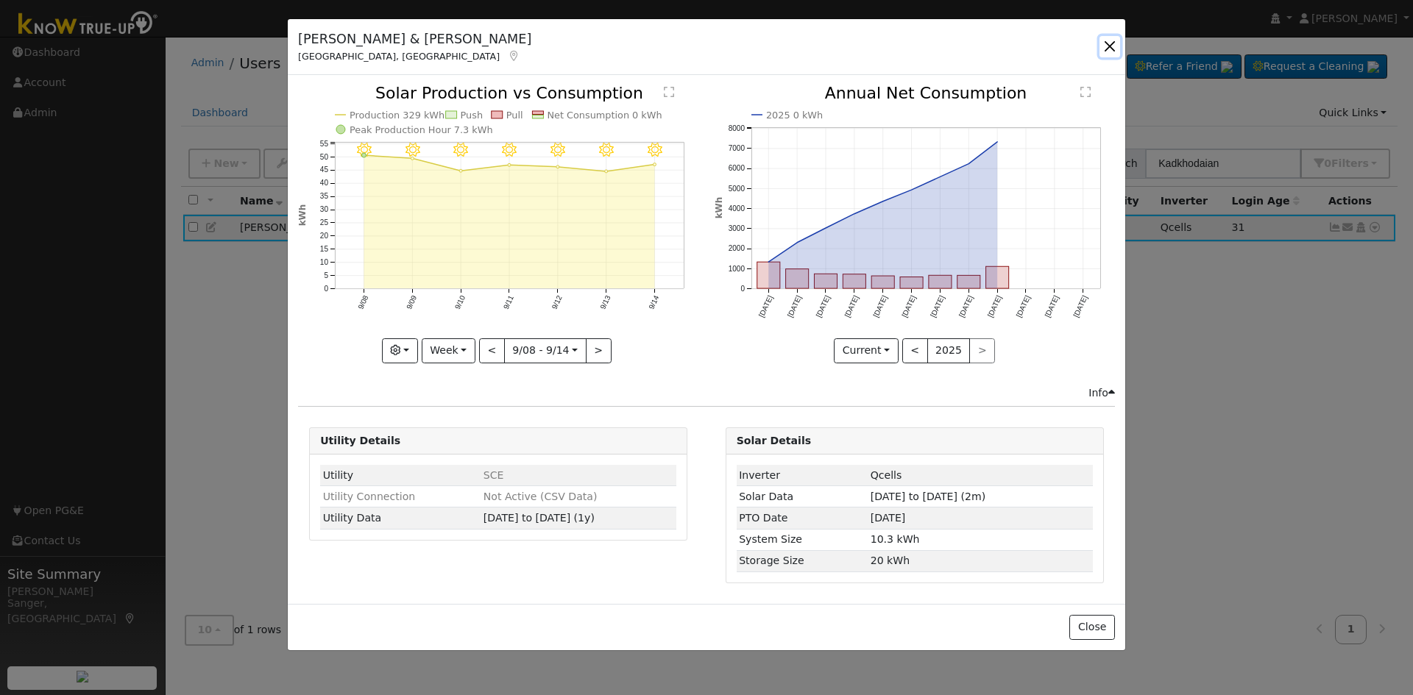
click at [1111, 46] on button "button" at bounding box center [1109, 46] width 21 height 21
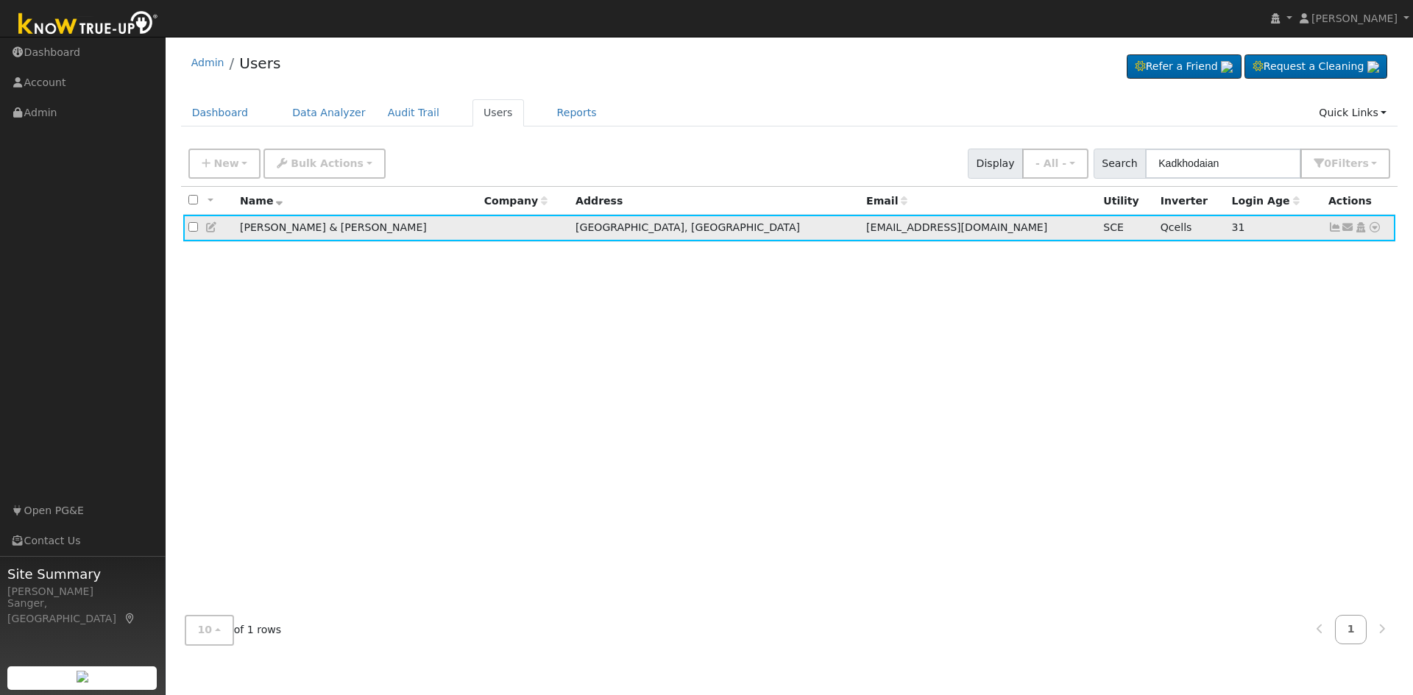
click at [1331, 227] on icon at bounding box center [1334, 227] width 13 height 10
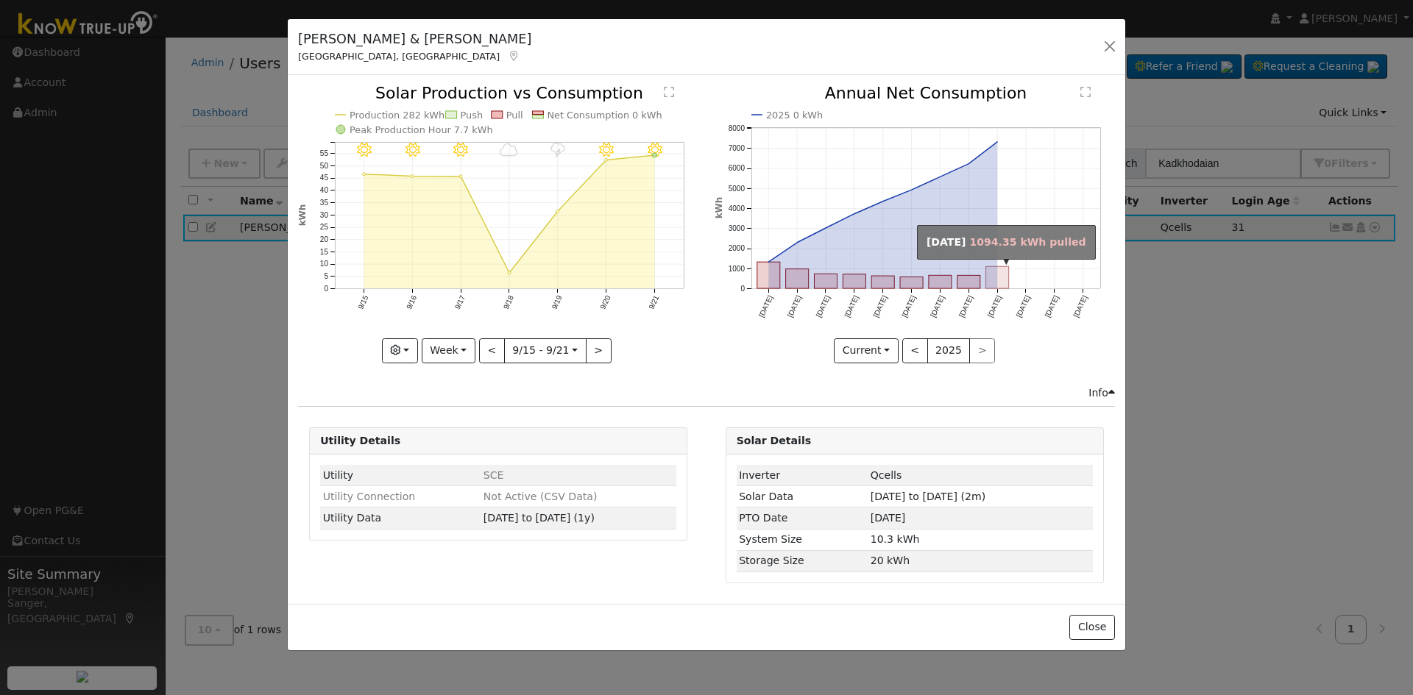
click at [997, 279] on rect "onclick=""" at bounding box center [996, 278] width 23 height 22
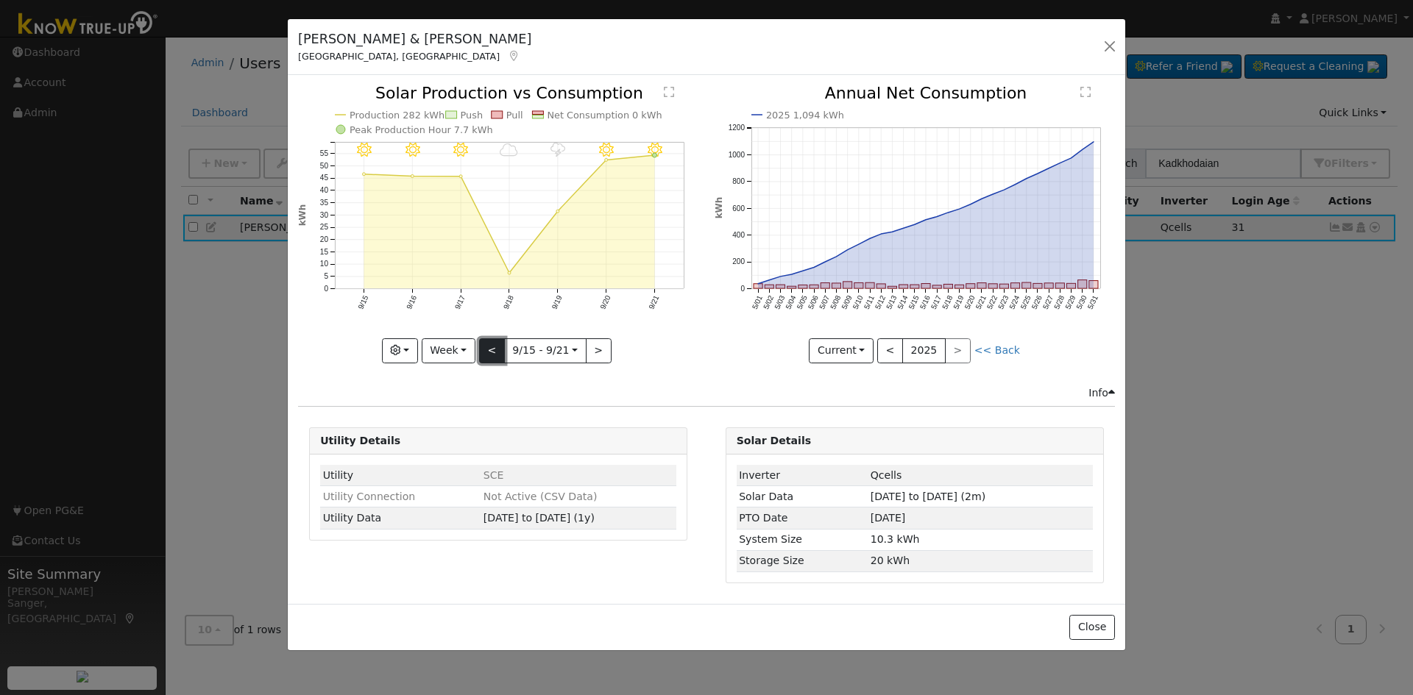
click at [491, 344] on button "<" at bounding box center [492, 351] width 26 height 25
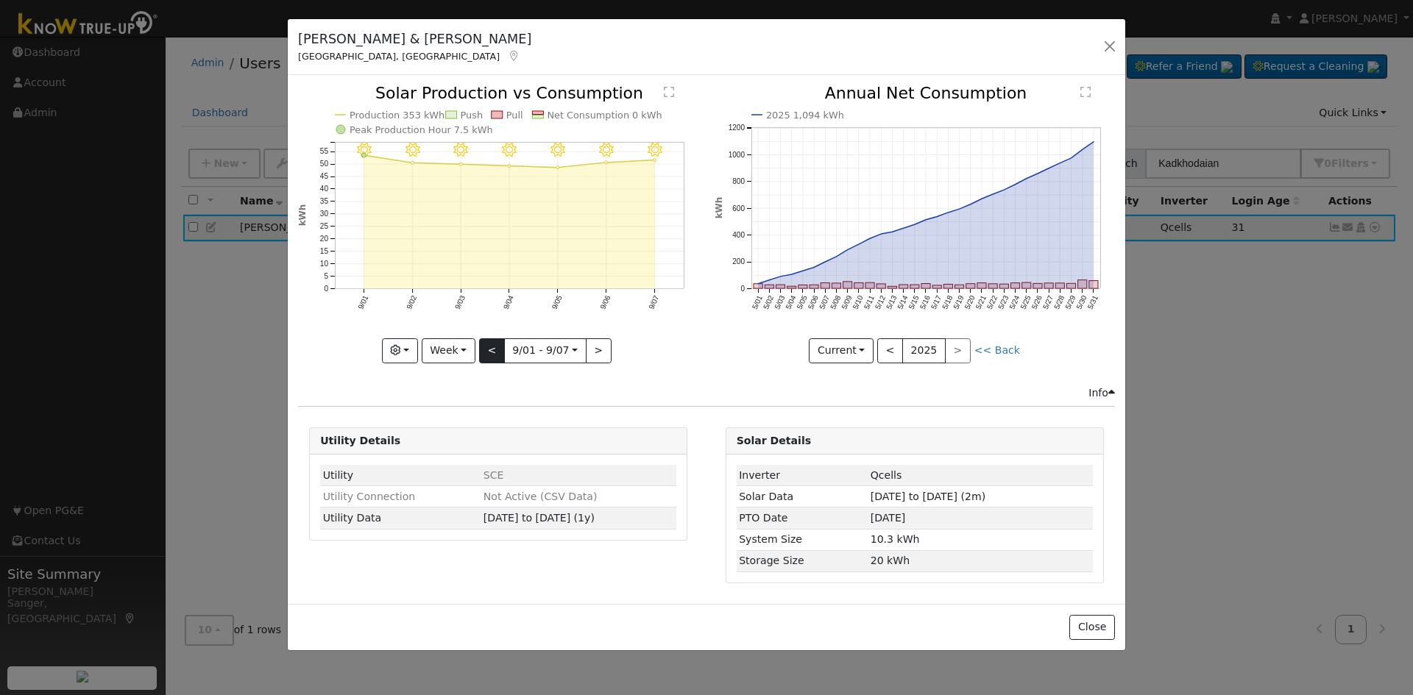
click at [491, 344] on div at bounding box center [498, 223] width 400 height 277
click at [491, 344] on button "<" at bounding box center [492, 351] width 26 height 25
click at [491, 344] on div at bounding box center [498, 223] width 400 height 277
click at [491, 344] on div "8/31 - Clear 8/30 - Clear 8/29 - Clear 8/28 - Clear 8/27 - Clear 8/26 - Clear 8…" at bounding box center [498, 223] width 400 height 277
click at [491, 344] on button "<" at bounding box center [492, 351] width 26 height 25
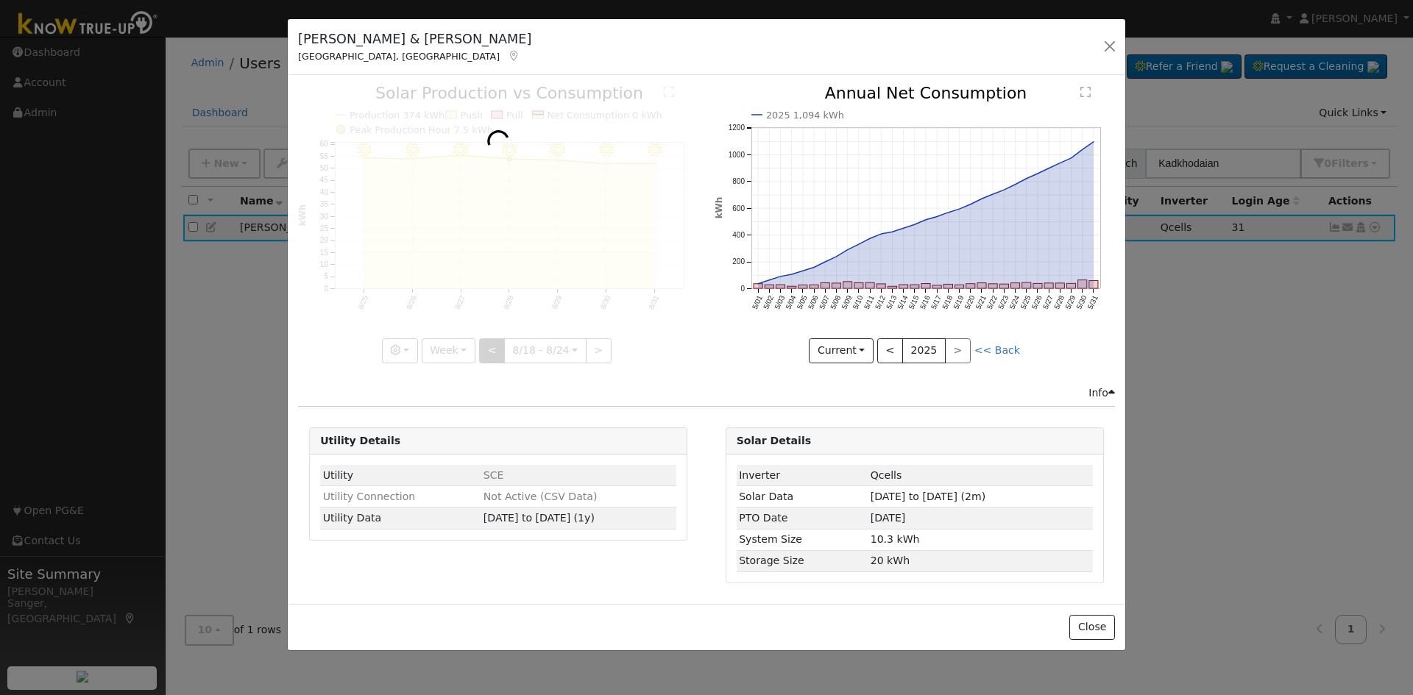
click at [491, 344] on div at bounding box center [498, 223] width 400 height 277
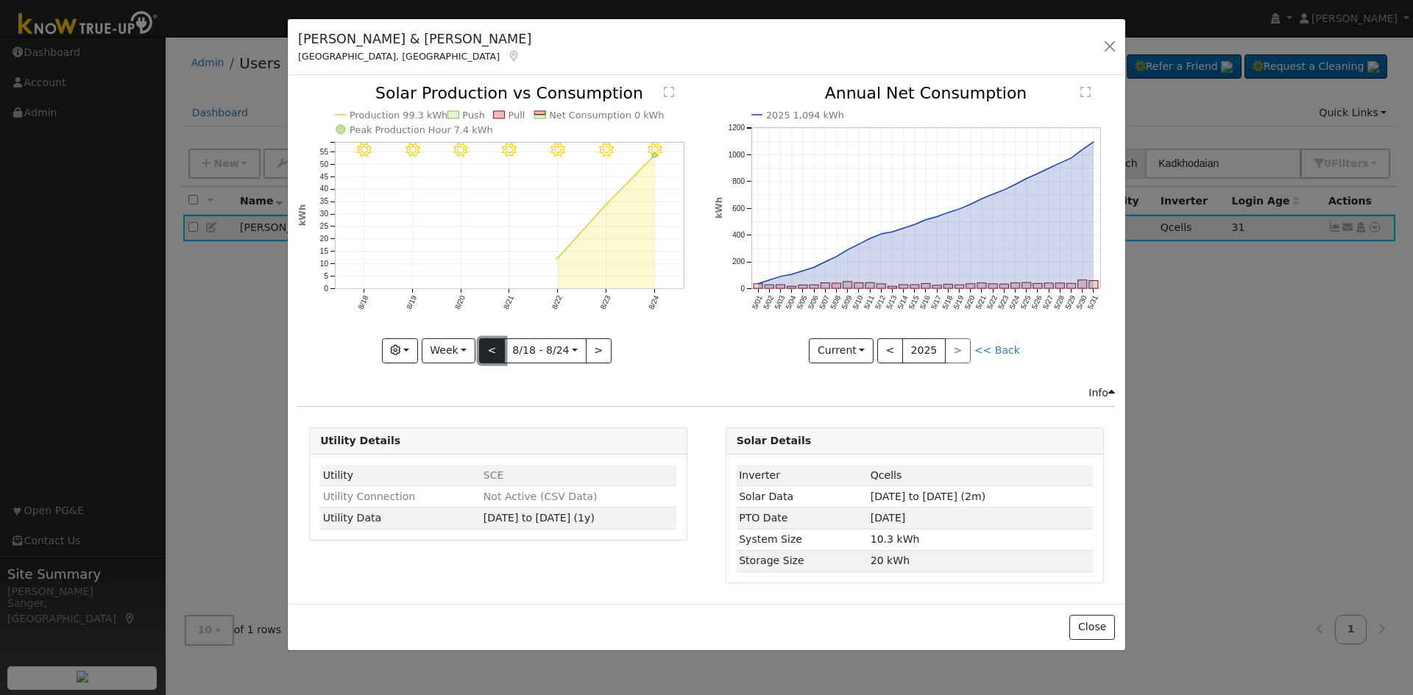
click at [491, 344] on button "<" at bounding box center [492, 351] width 26 height 25
click at [487, 347] on button "<" at bounding box center [492, 351] width 26 height 25
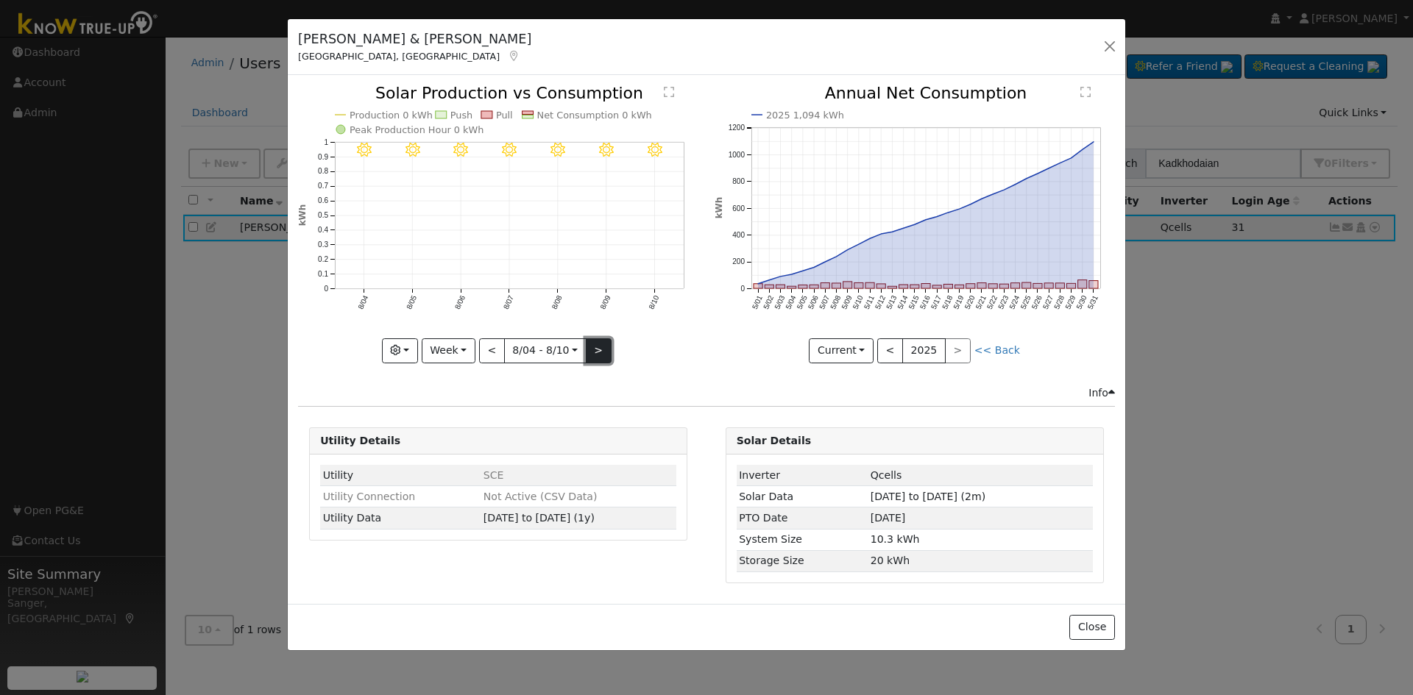
click at [592, 355] on button ">" at bounding box center [599, 351] width 26 height 25
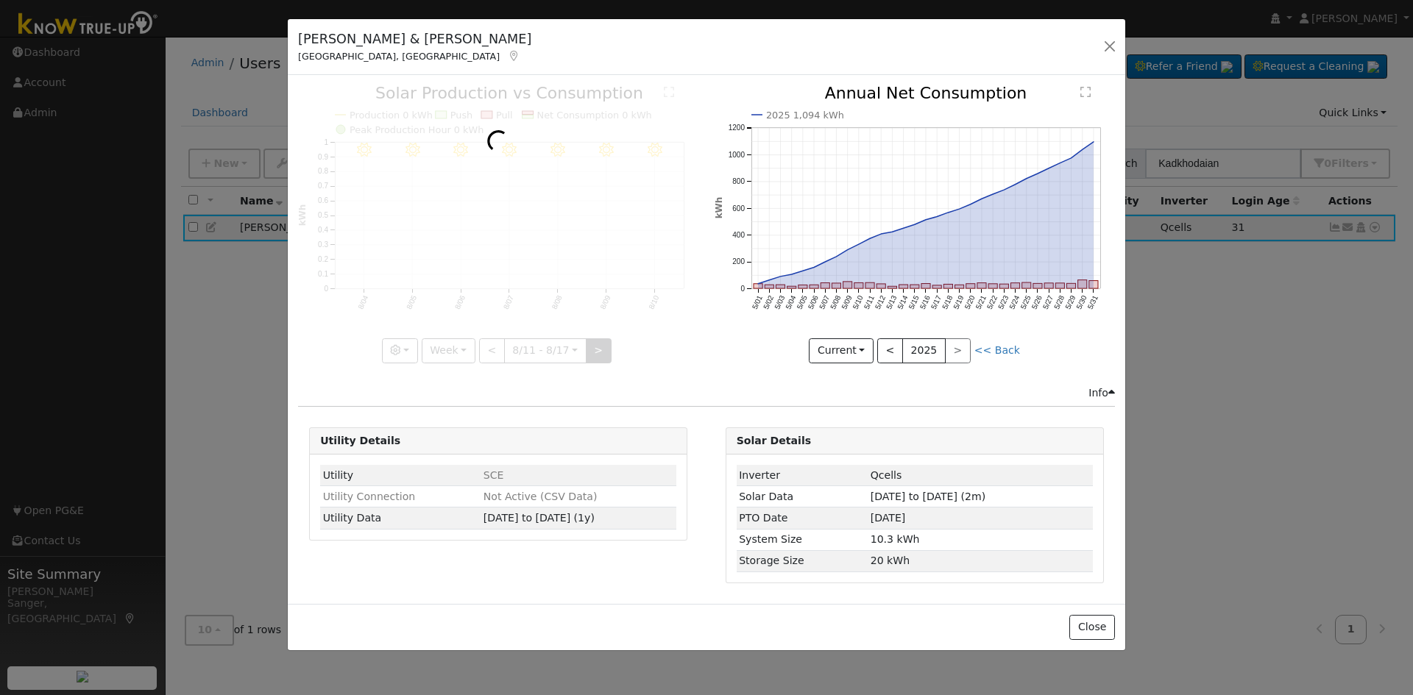
click at [592, 355] on div at bounding box center [498, 223] width 400 height 277
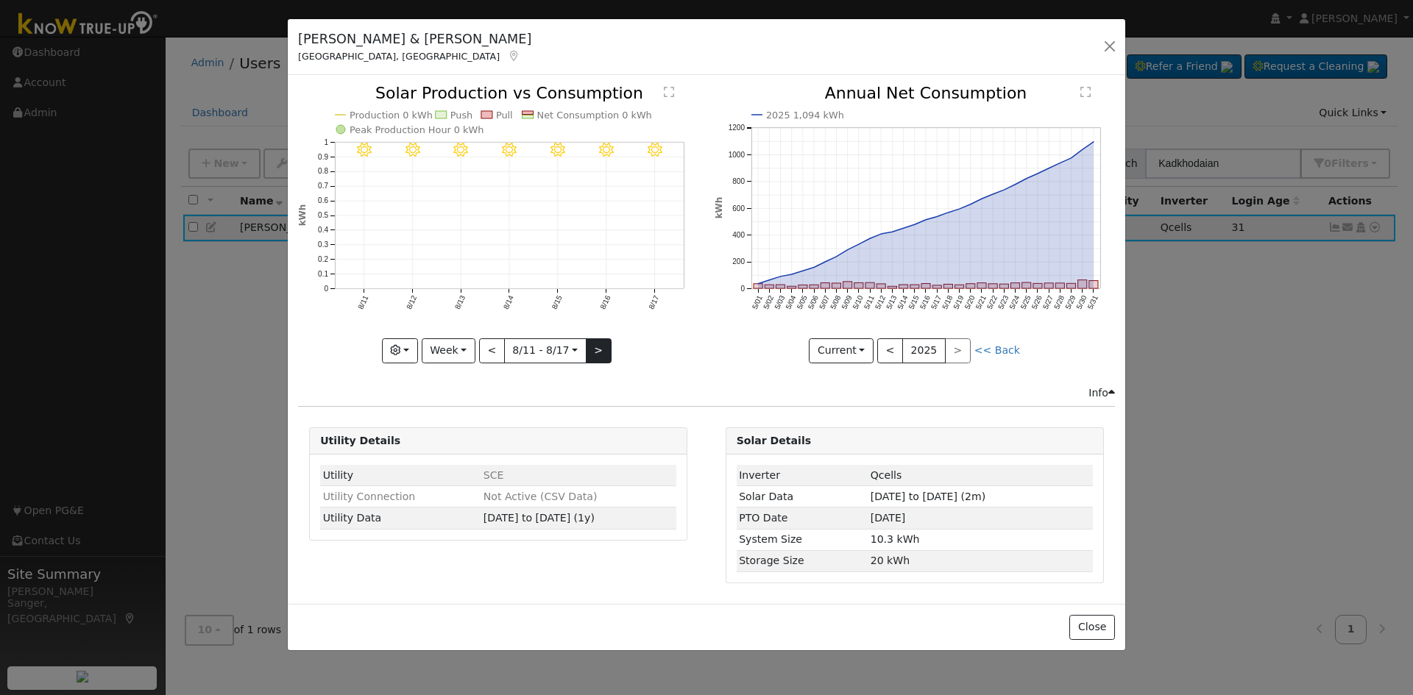
click at [592, 355] on div "8/17 - Clear 8/16 - Clear 8/15 - Clear 8/14 - Clear 8/13 - Clear 8/12 - Clear 8…" at bounding box center [498, 223] width 400 height 277
click at [592, 355] on button ">" at bounding box center [599, 351] width 26 height 25
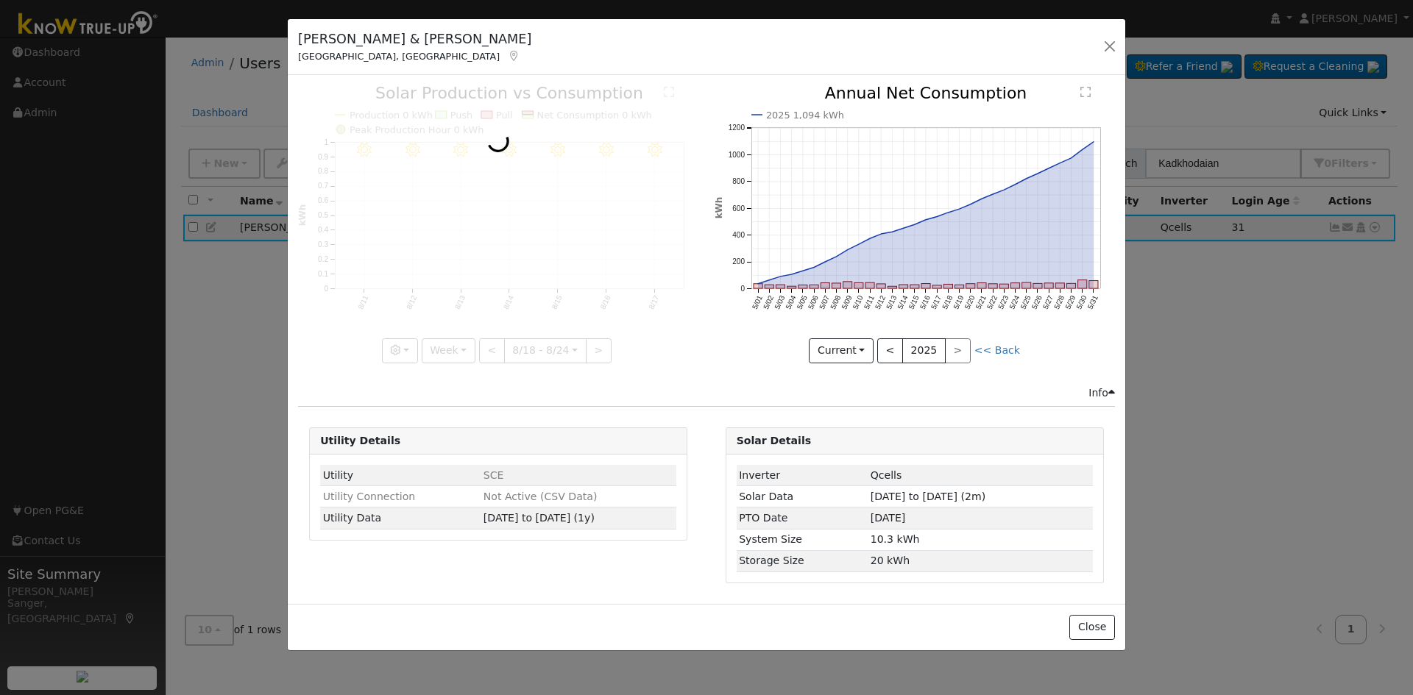
click at [592, 355] on div at bounding box center [498, 223] width 400 height 277
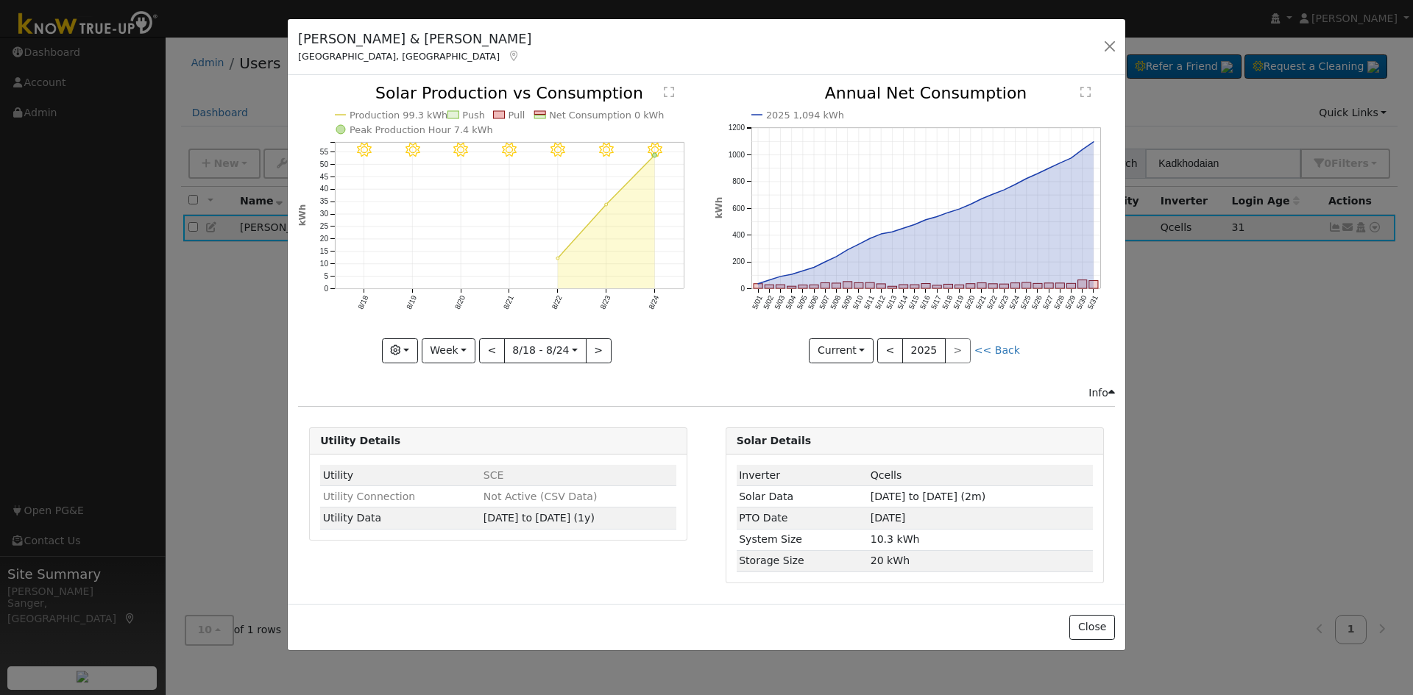
click at [592, 355] on div "8/24 - Clear 8/23 - MostlyClear 8/22 - Clear 8/21 - MostlyClear 8/20 - Clear 8/…" at bounding box center [498, 223] width 400 height 277
click at [597, 351] on button ">" at bounding box center [599, 351] width 26 height 25
type input "[DATE]"
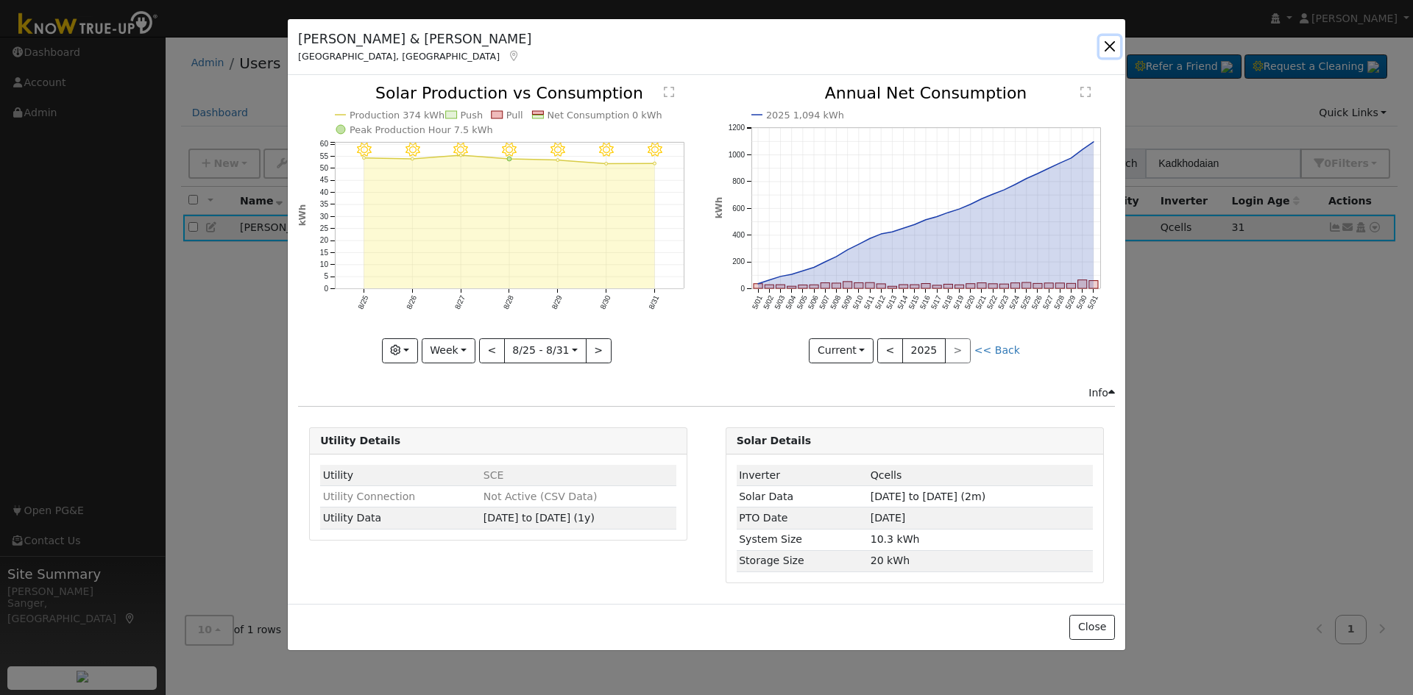
click at [1111, 43] on button "button" at bounding box center [1109, 46] width 21 height 21
